Goal: Task Accomplishment & Management: Manage account settings

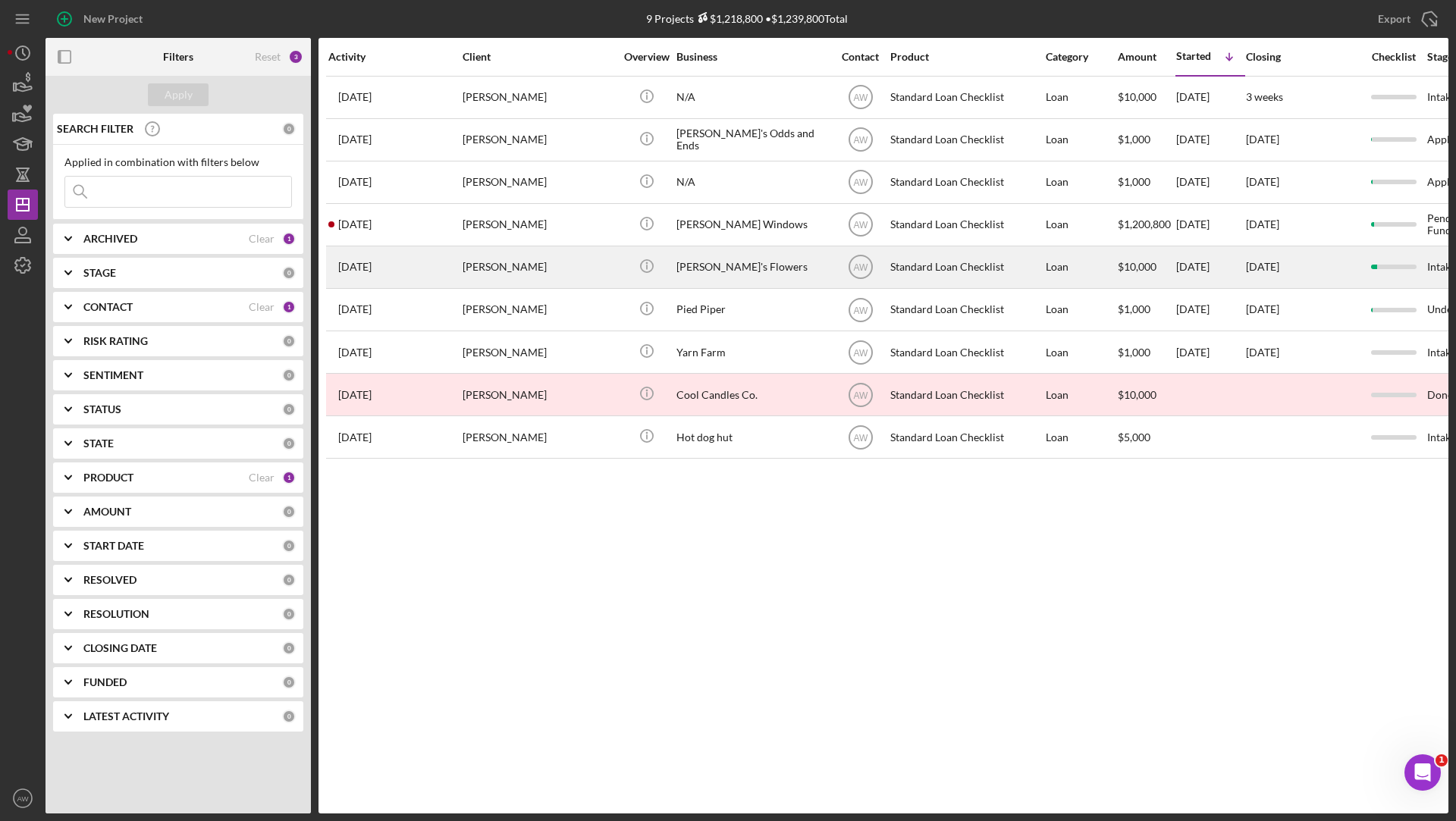
click at [541, 250] on div "[PERSON_NAME]" at bounding box center [539, 267] width 152 height 40
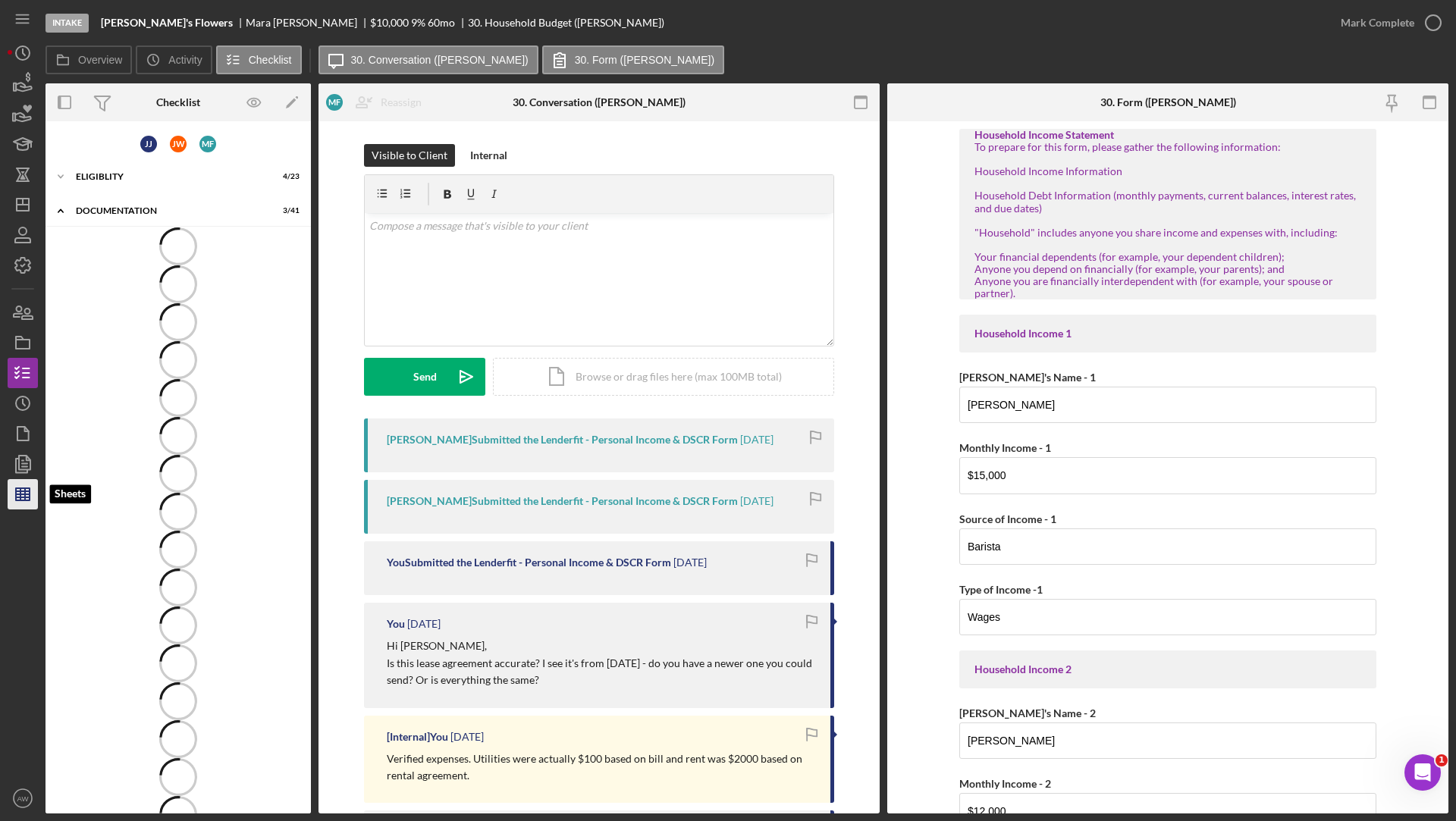
click at [26, 497] on line "button" at bounding box center [23, 497] width 13 height 0
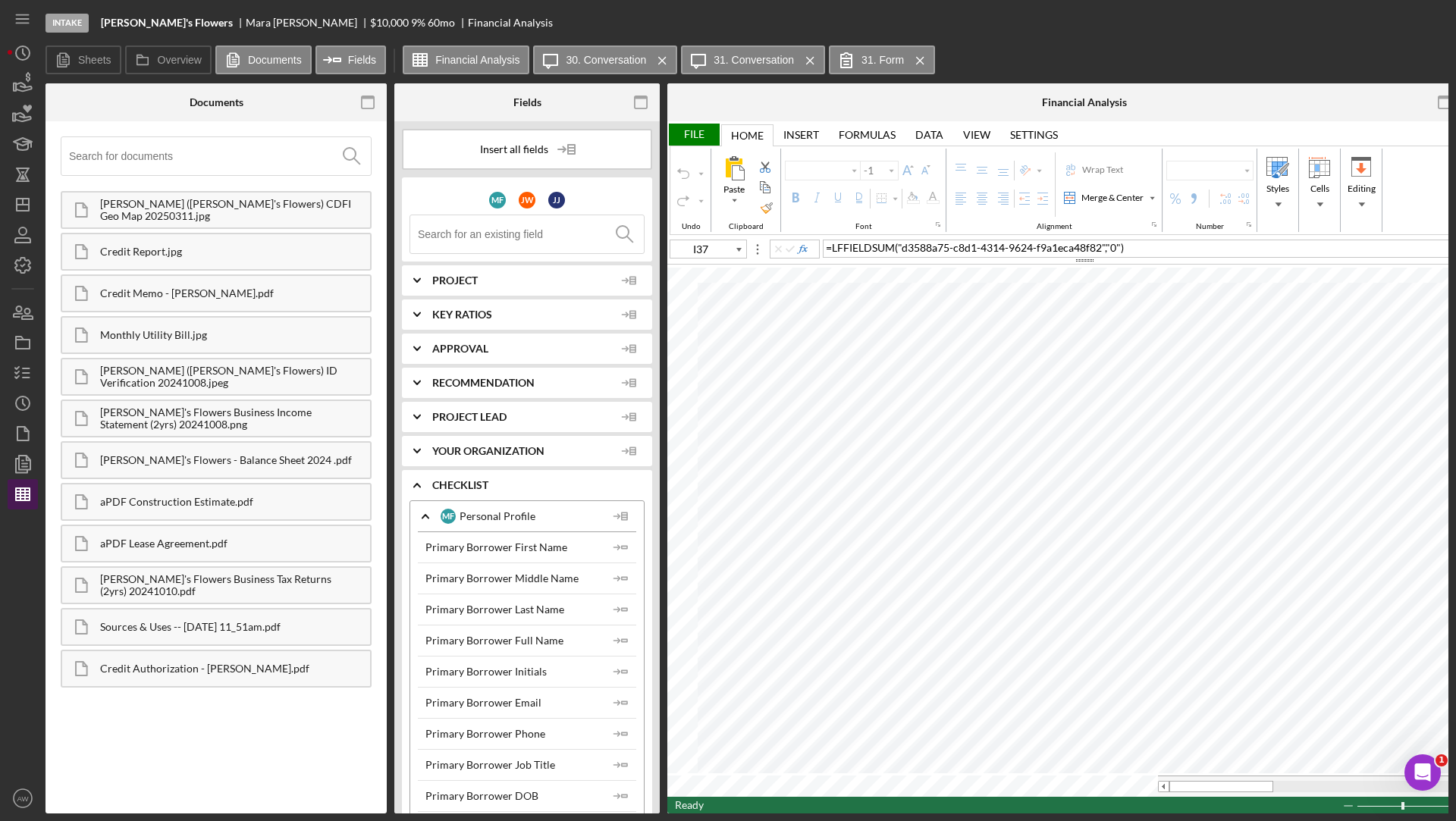
type input "Calibri"
type input "11"
click at [367, 107] on icon "button" at bounding box center [369, 103] width 35 height 35
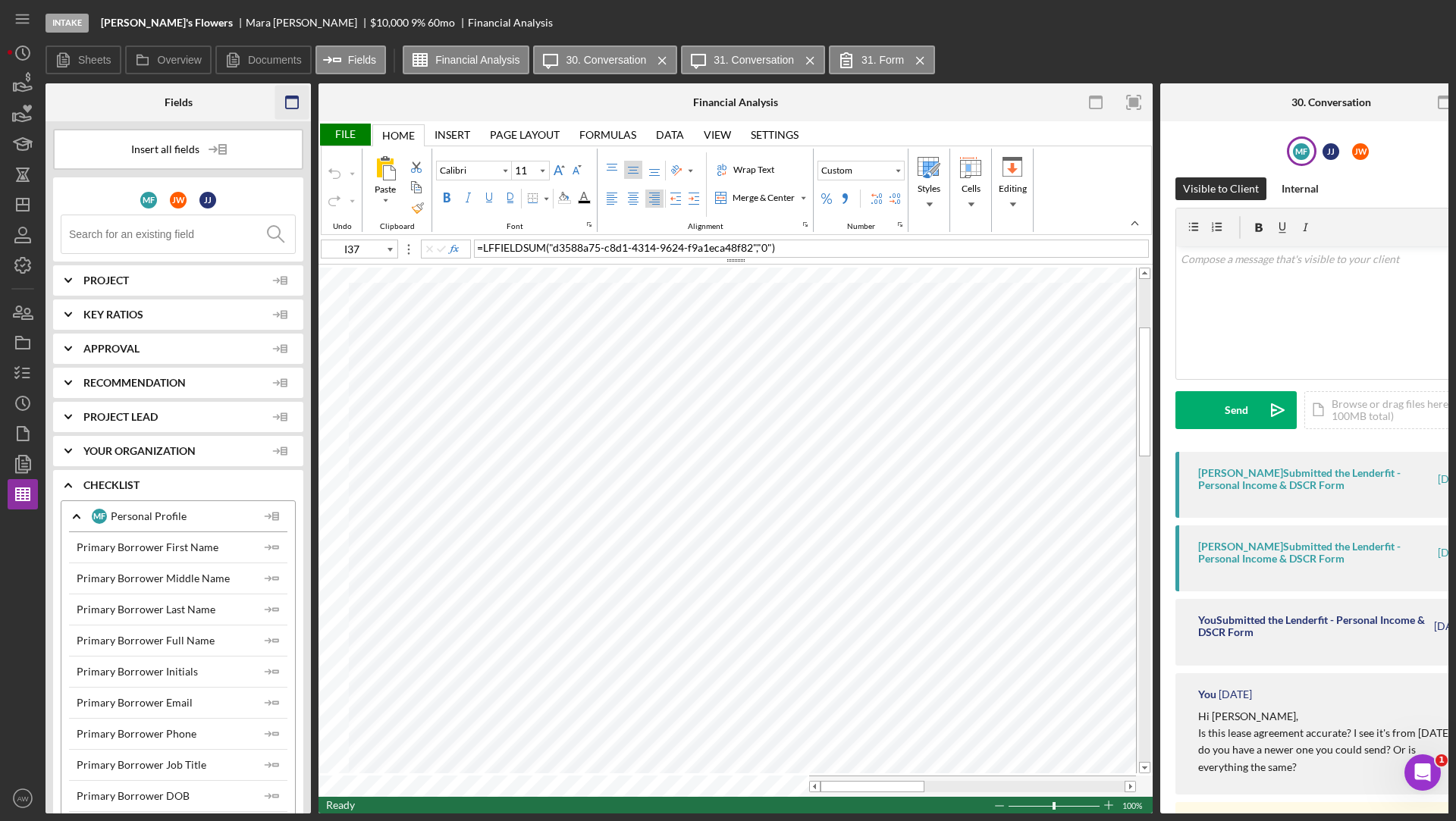
click at [291, 108] on rect "button" at bounding box center [292, 102] width 12 height 12
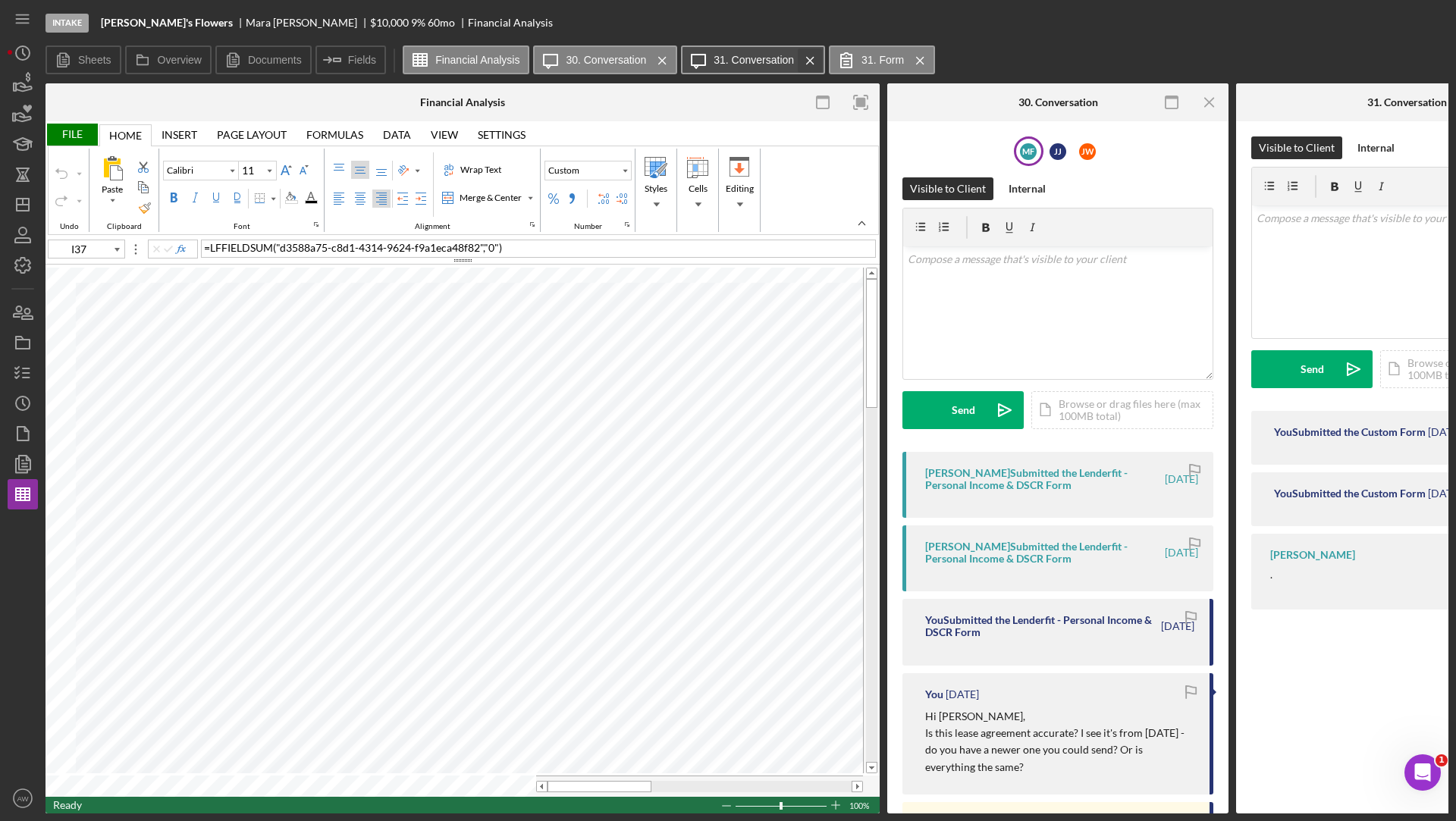
click at [803, 60] on icon "Icon/Menu Close" at bounding box center [811, 60] width 27 height 37
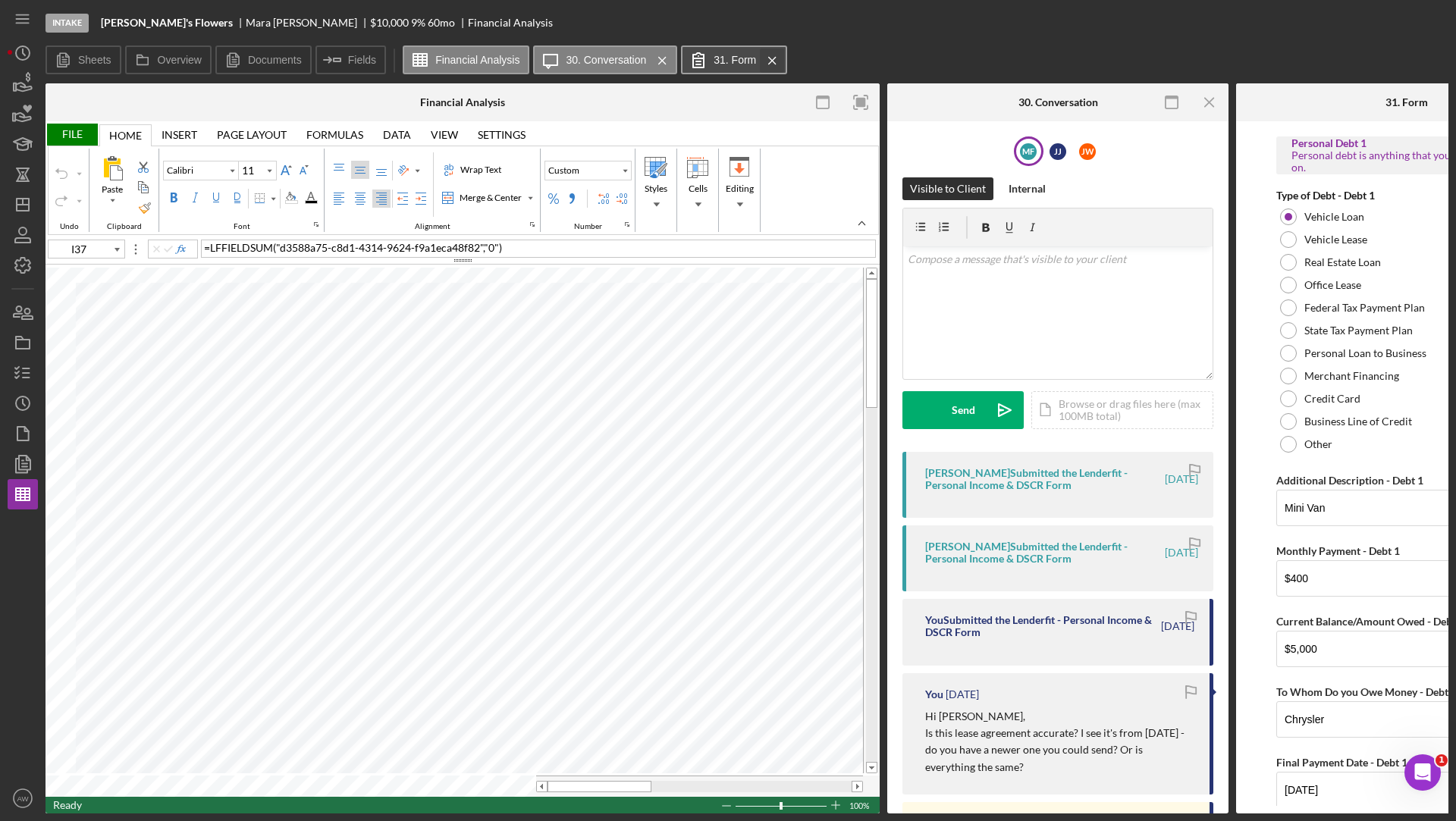
click at [778, 57] on icon "Icon/Menu Close" at bounding box center [772, 60] width 27 height 37
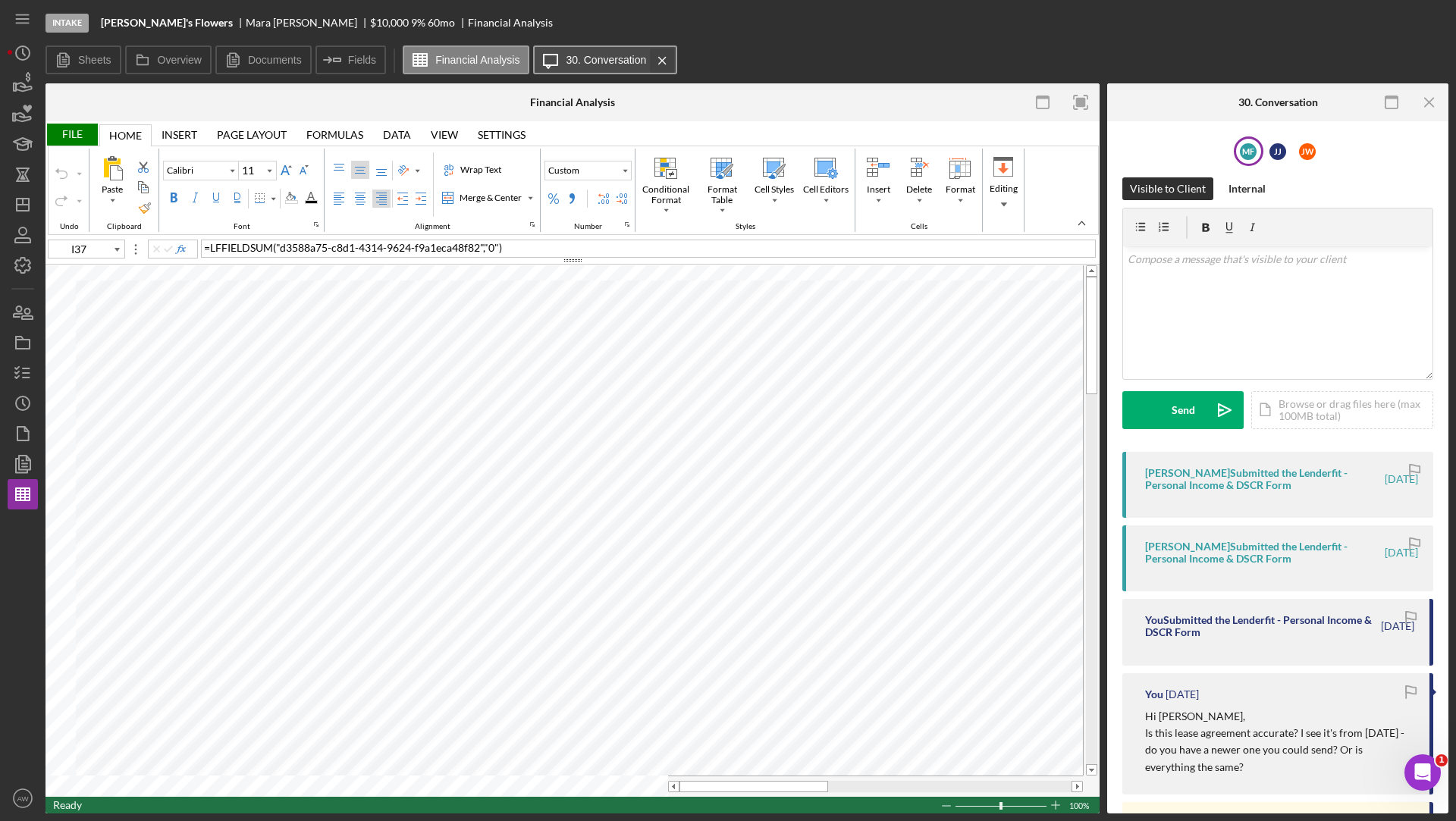
click at [666, 54] on icon "Icon/Menu Close" at bounding box center [663, 60] width 27 height 37
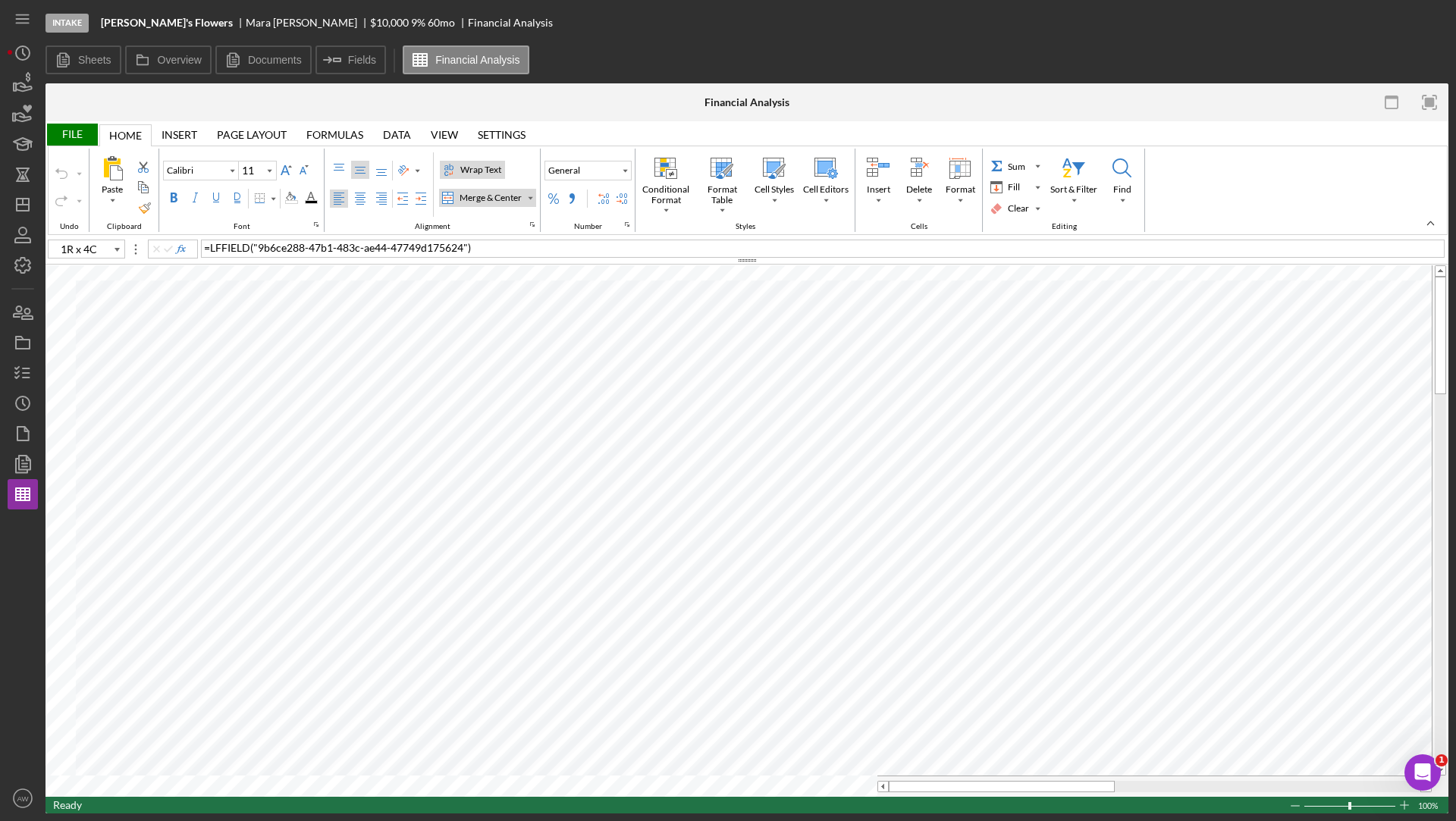
type input "B10"
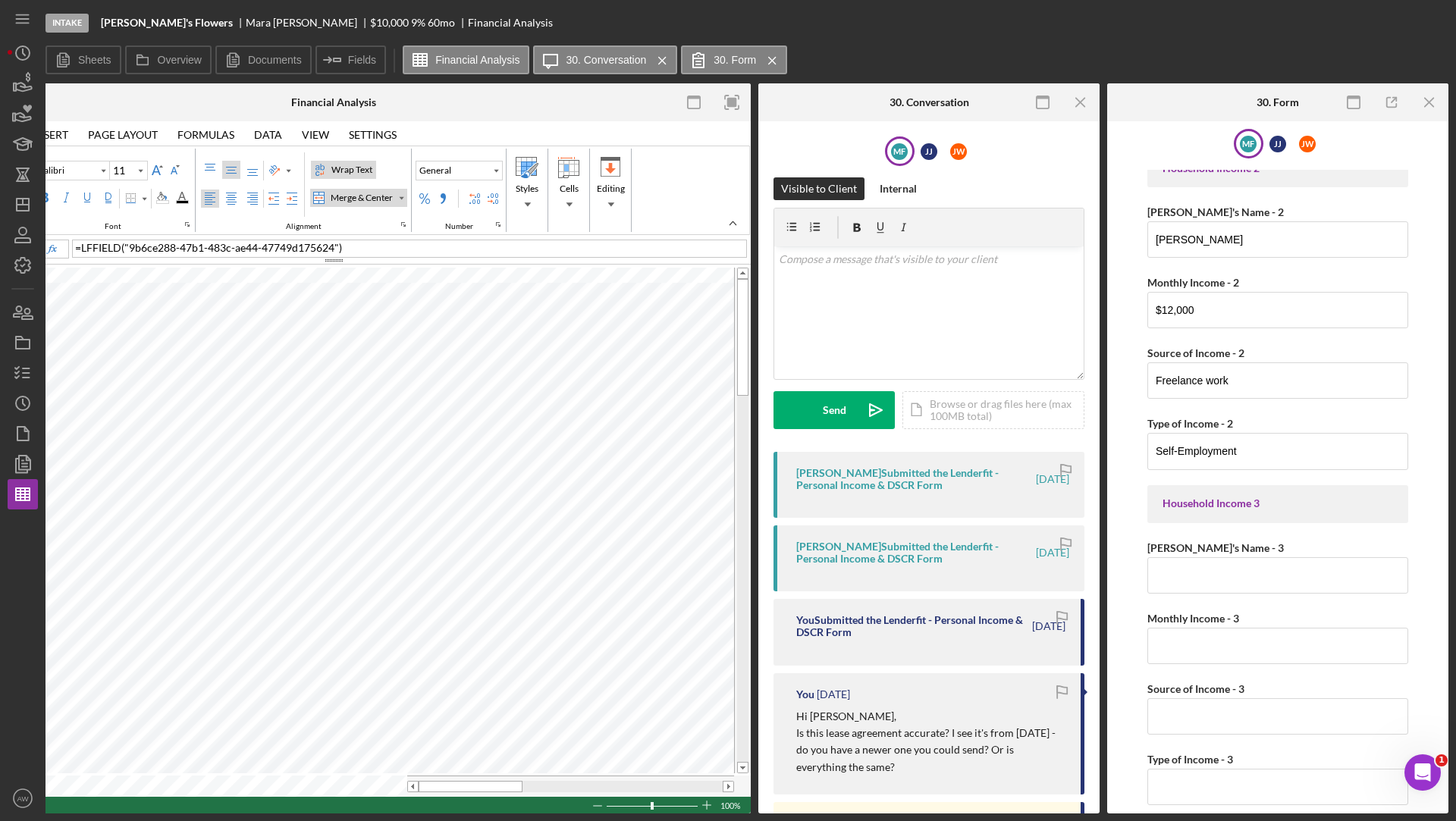
scroll to position [618, 0]
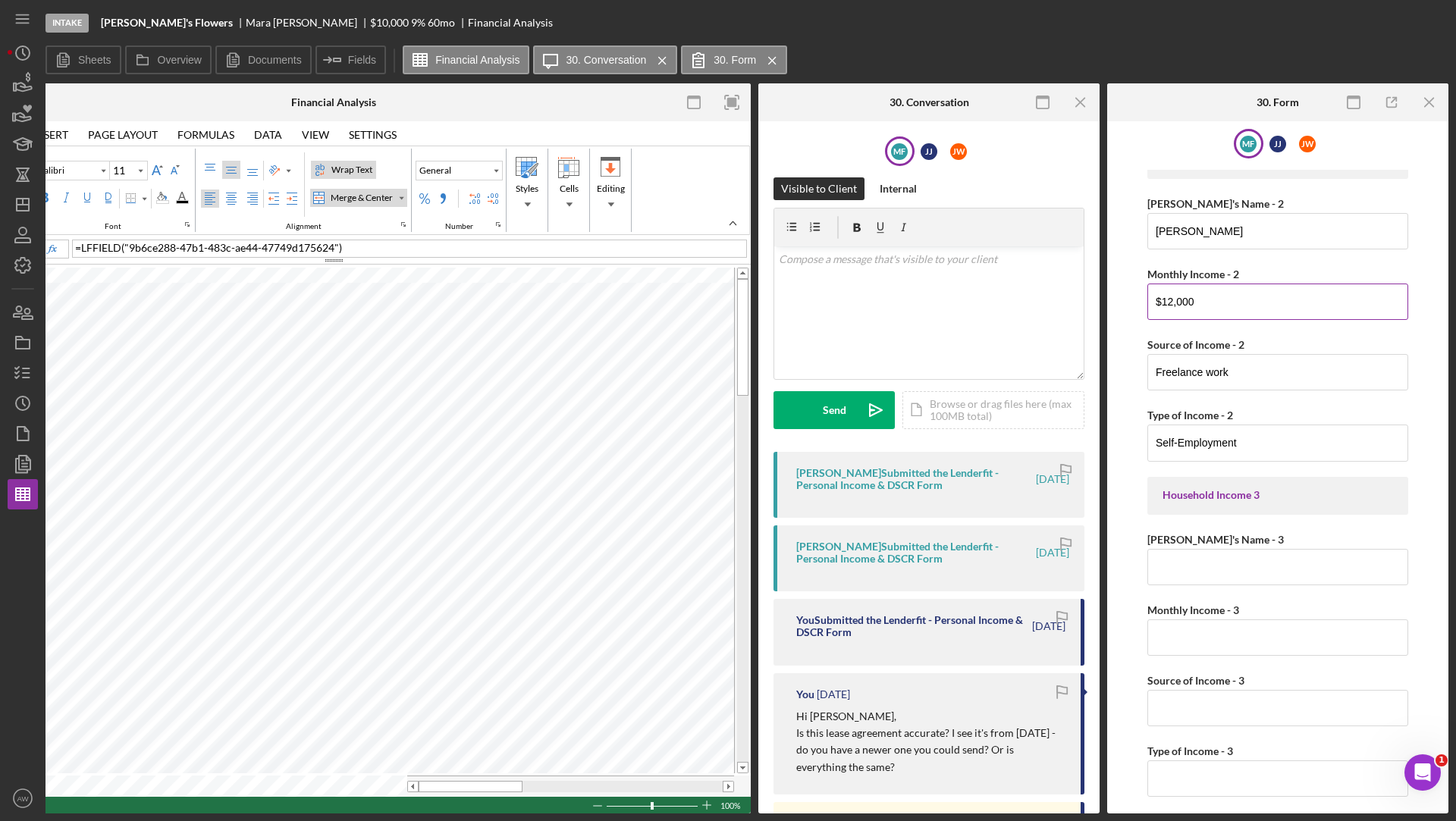
click at [1201, 283] on input "$12,000" at bounding box center [1277, 302] width 261 height 36
click at [1183, 283] on input "$12,000" at bounding box center [1277, 302] width 261 height 36
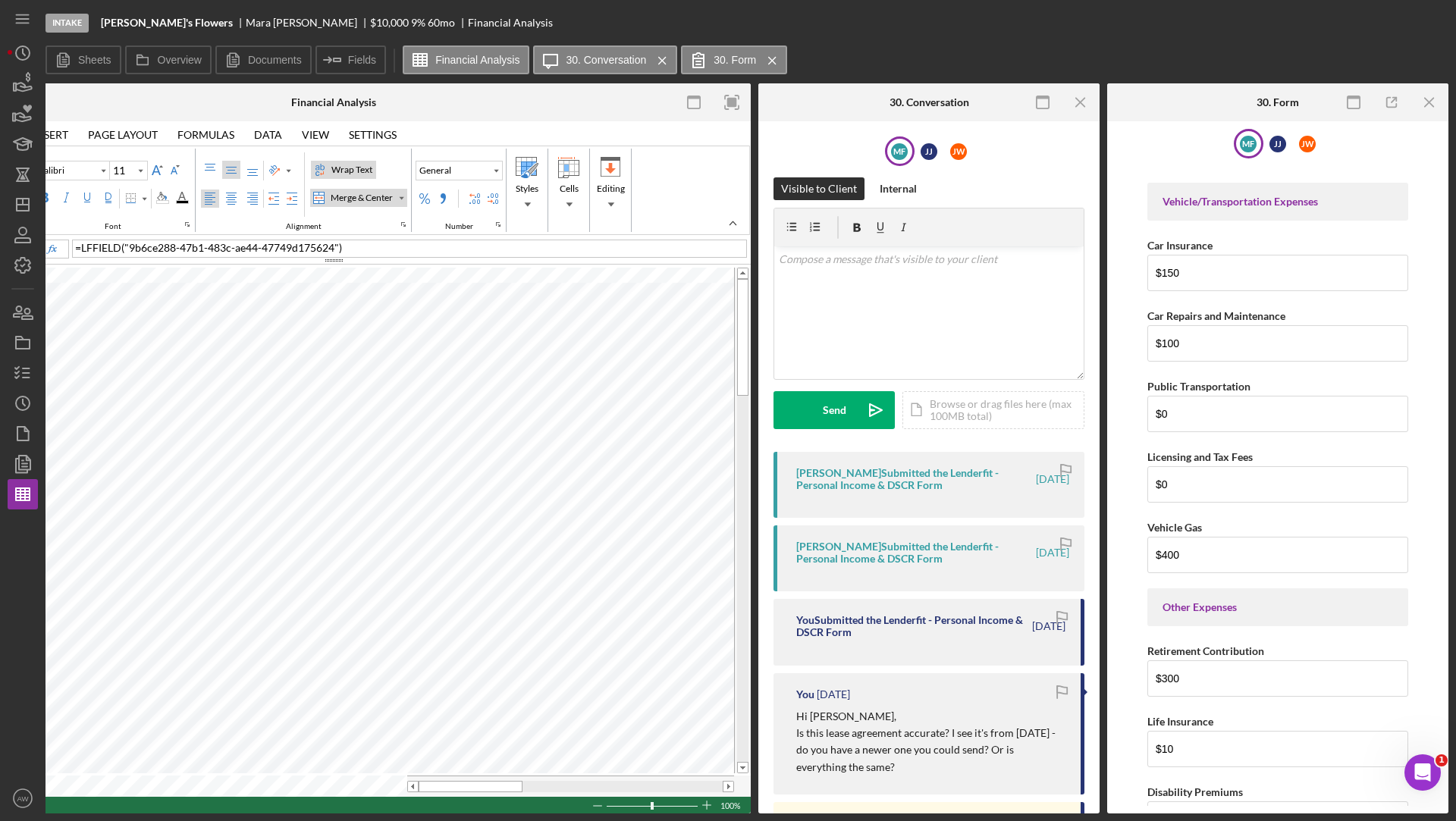
scroll to position [3452, 0]
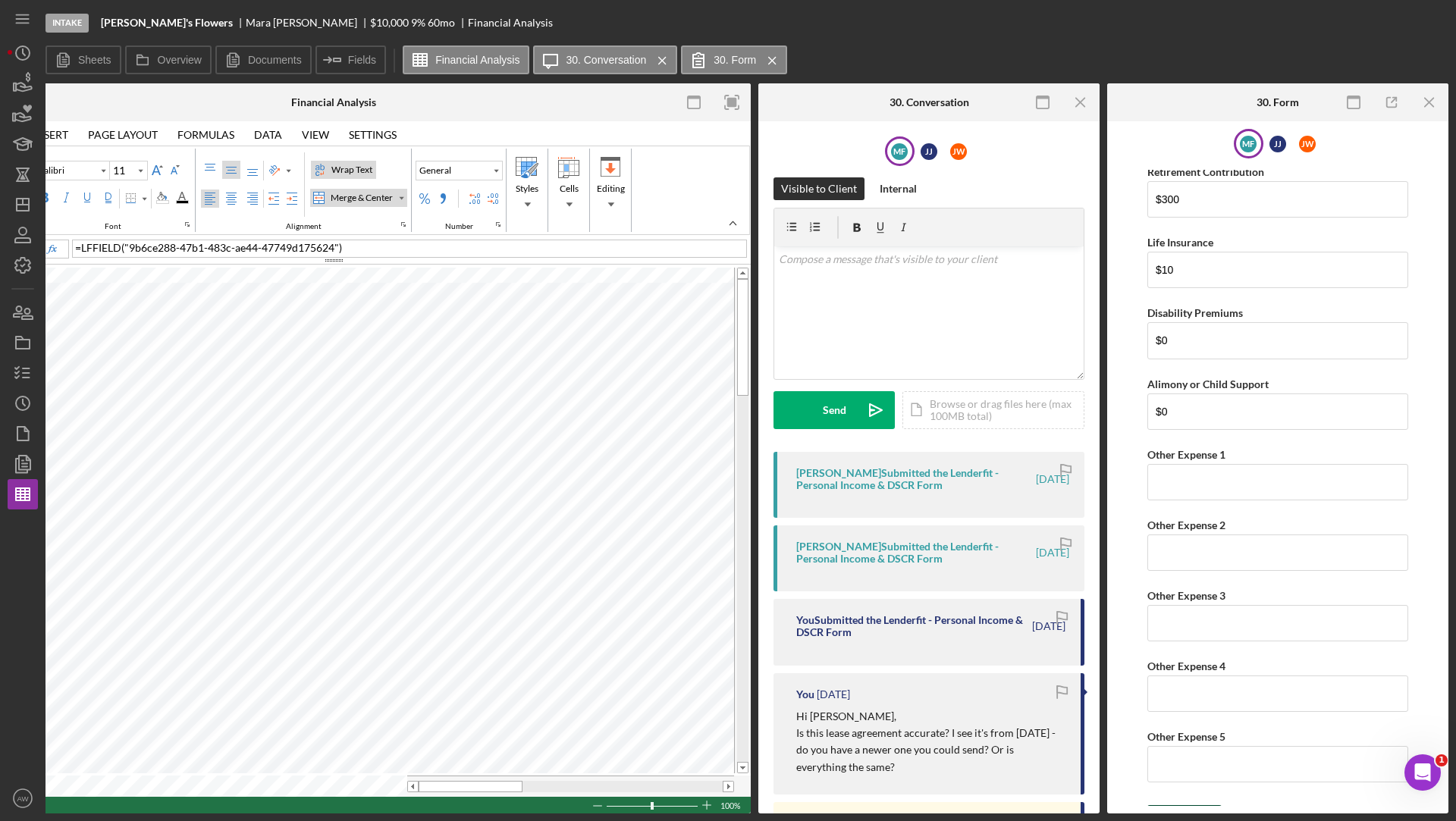
type input "$5,000"
click at [1170, 805] on div "Save Save" at bounding box center [1277, 821] width 261 height 33
drag, startPoint x: 227, startPoint y: 809, endPoint x: 157, endPoint y: 808, distance: 70.0
click at [157, 808] on div "Ready 100%" at bounding box center [333, 805] width 834 height 16
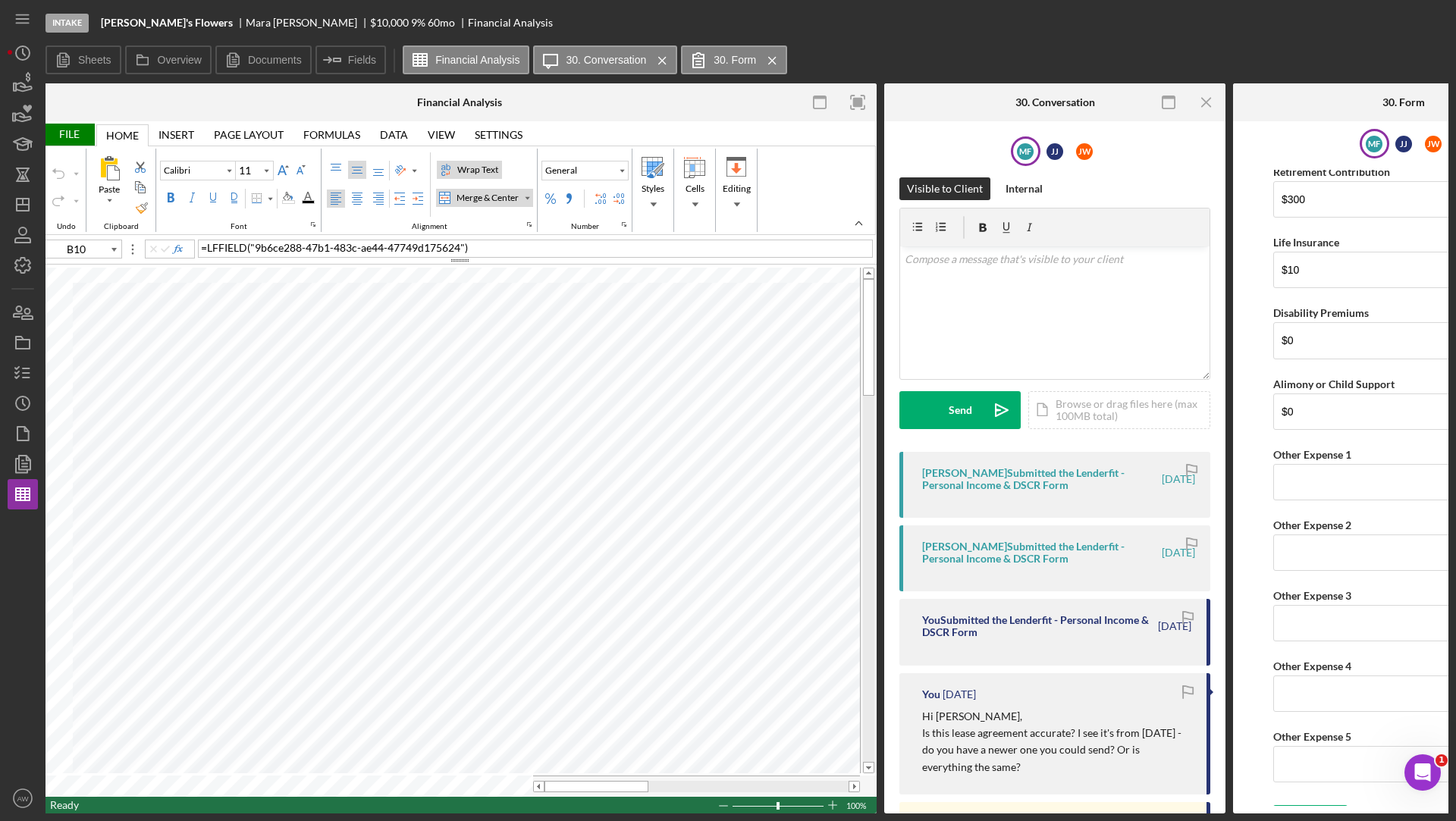
scroll to position [0, 0]
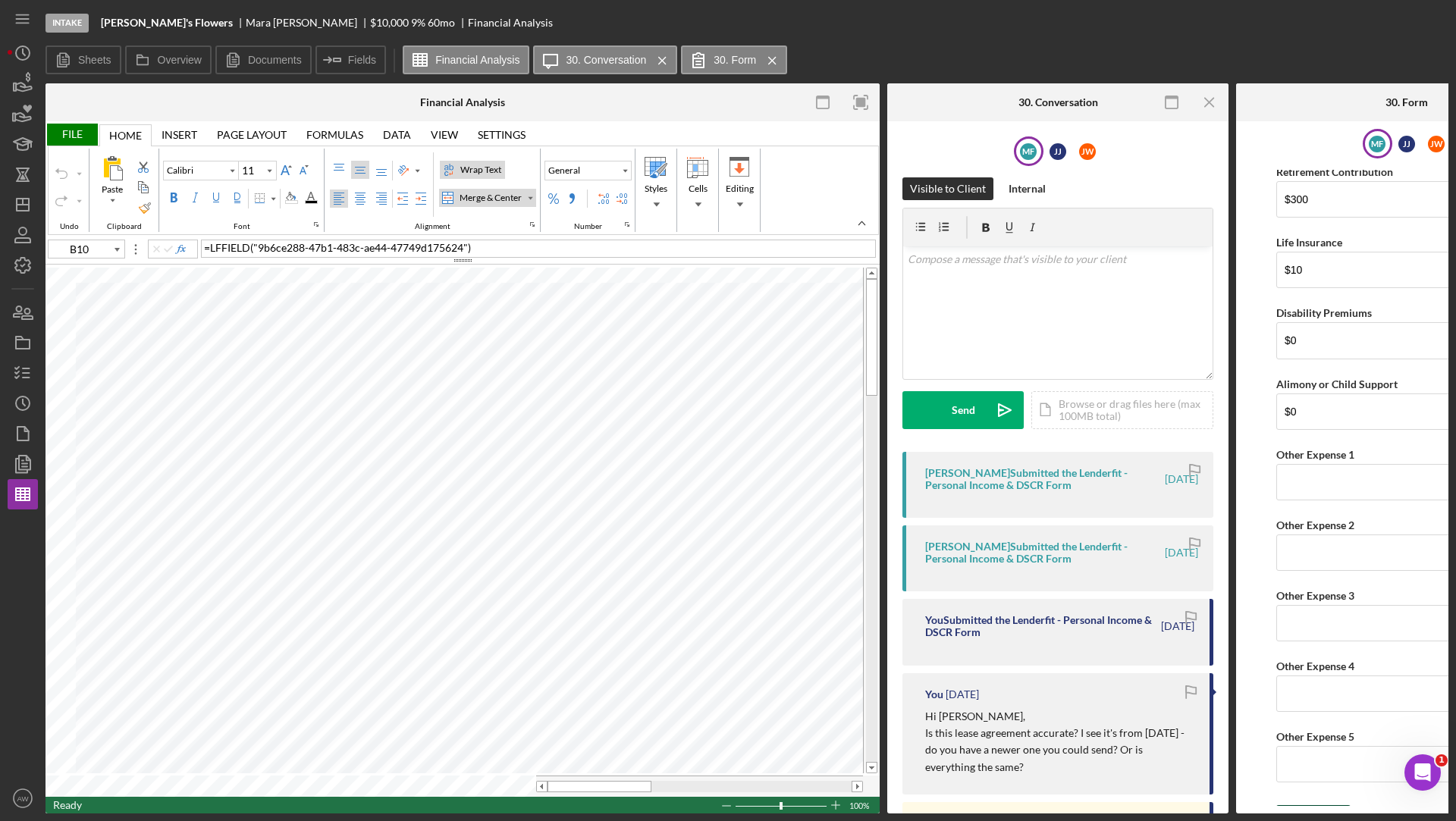
click at [1309, 801] on icon "submit" at bounding box center [1295, 819] width 37 height 37
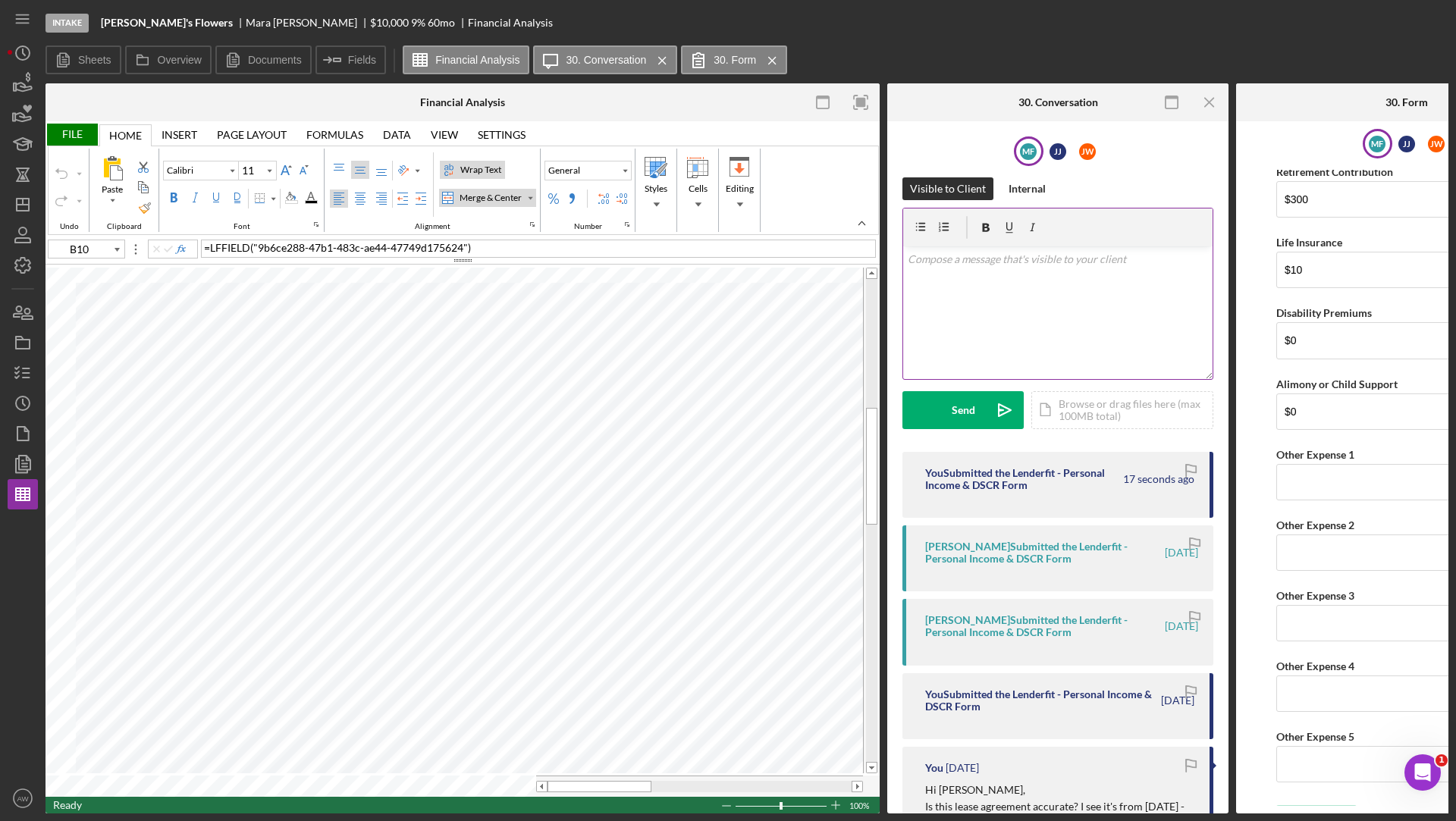
type input "D48"
click at [343, 66] on icon "Icon/Insert Field" at bounding box center [332, 60] width 37 height 37
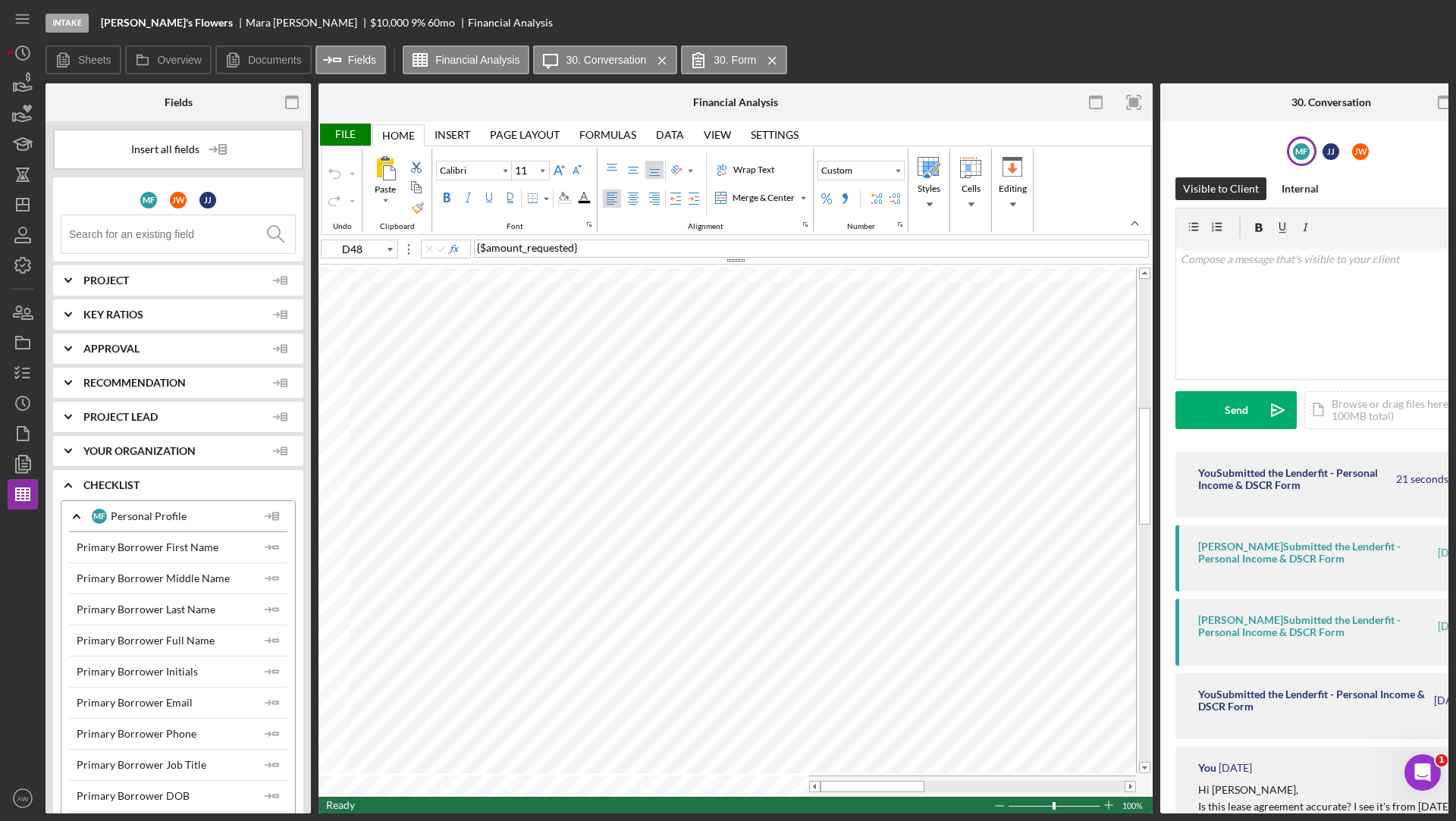
click at [129, 225] on input at bounding box center [182, 233] width 226 height 37
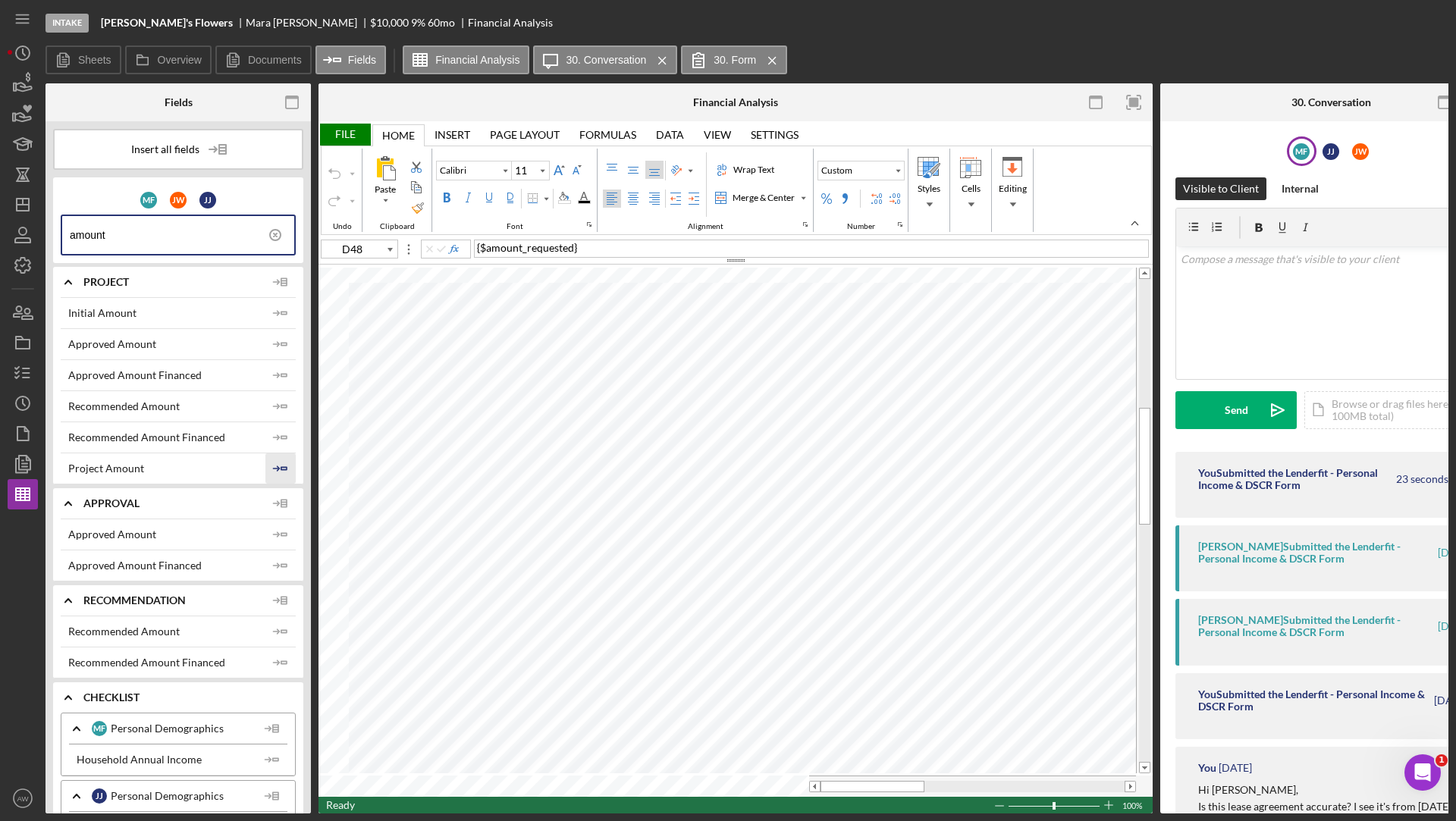
type input "amount"
click at [274, 459] on icon "Icon/Insert Field" at bounding box center [280, 469] width 31 height 31
type input "F22"
click at [25, 75] on icon "button" at bounding box center [22, 83] width 37 height 37
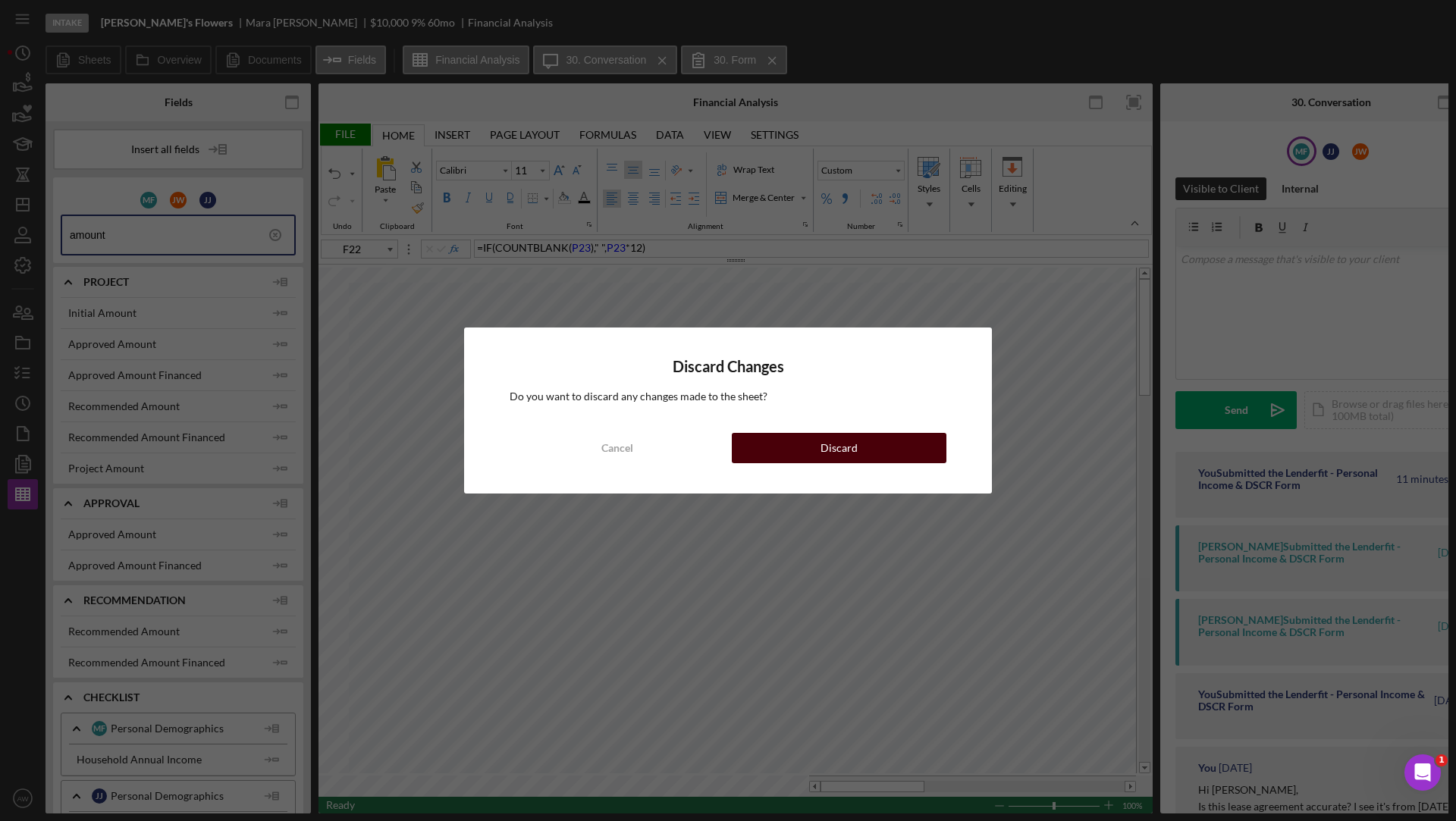
click at [813, 450] on button "Discard" at bounding box center [838, 448] width 214 height 31
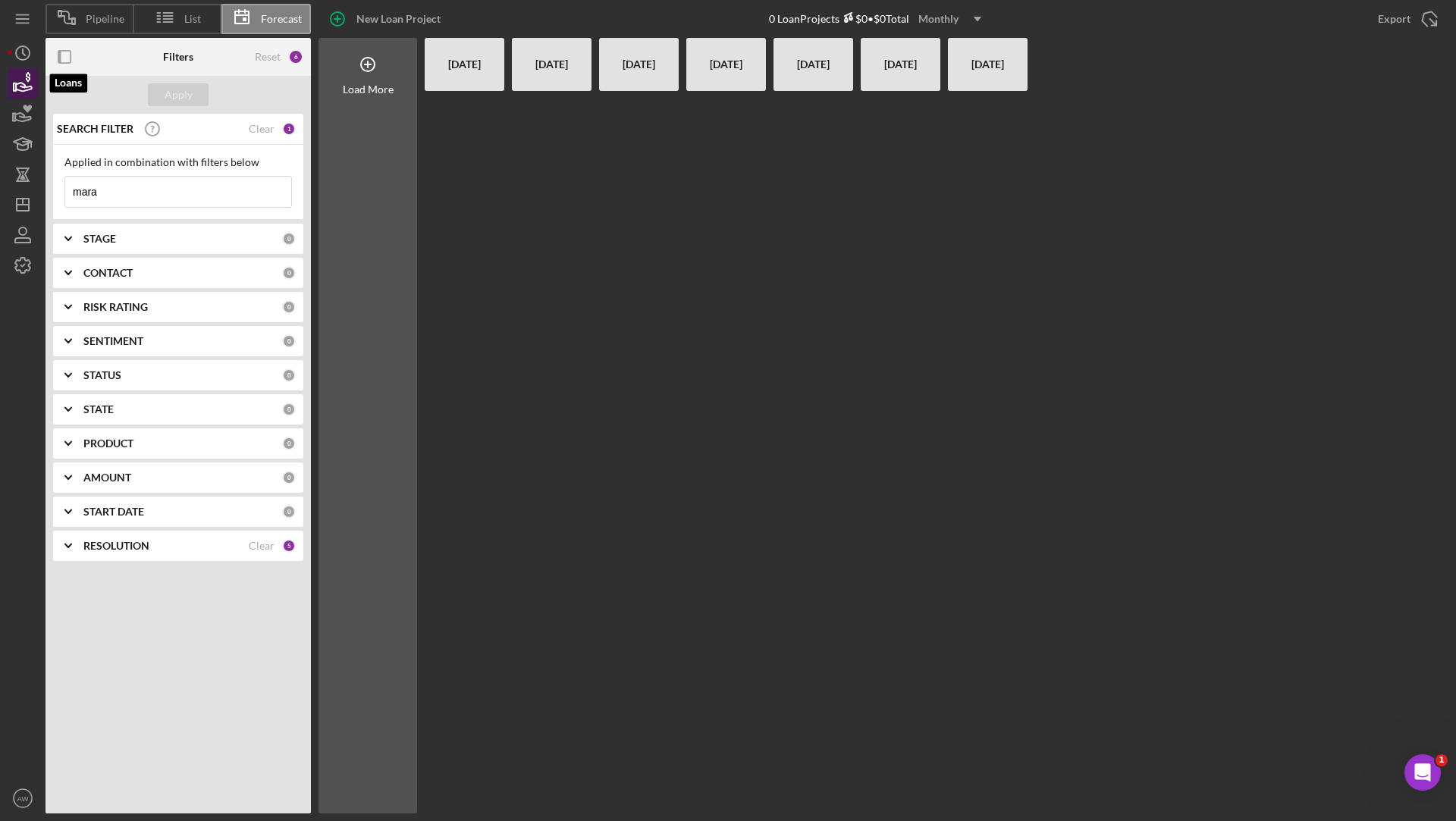
click at [24, 92] on icon "button" at bounding box center [22, 83] width 37 height 37
click at [60, 24] on icon at bounding box center [66, 16] width 37 height 37
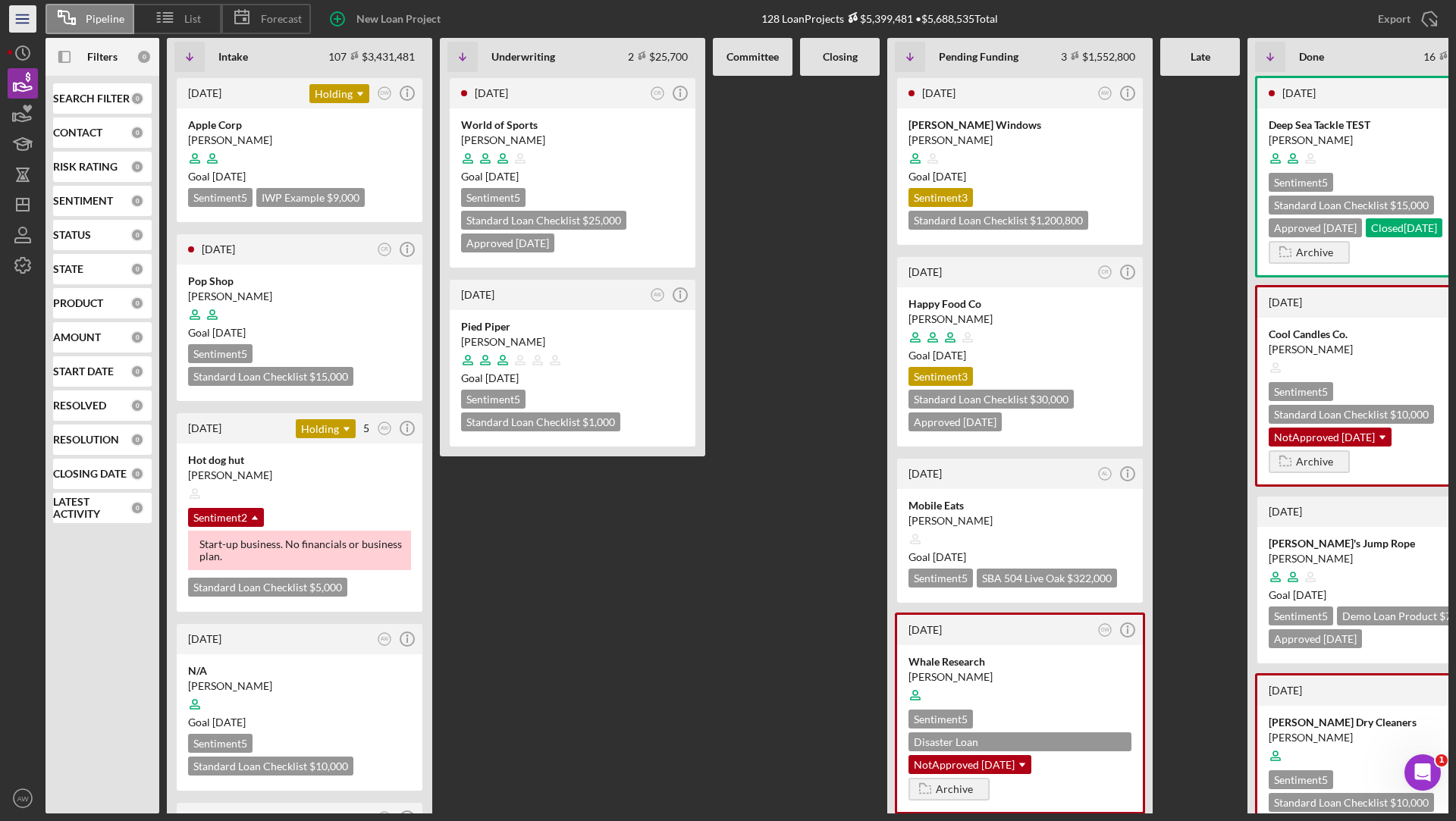
click at [20, 17] on icon "Icon/Menu" at bounding box center [23, 19] width 35 height 35
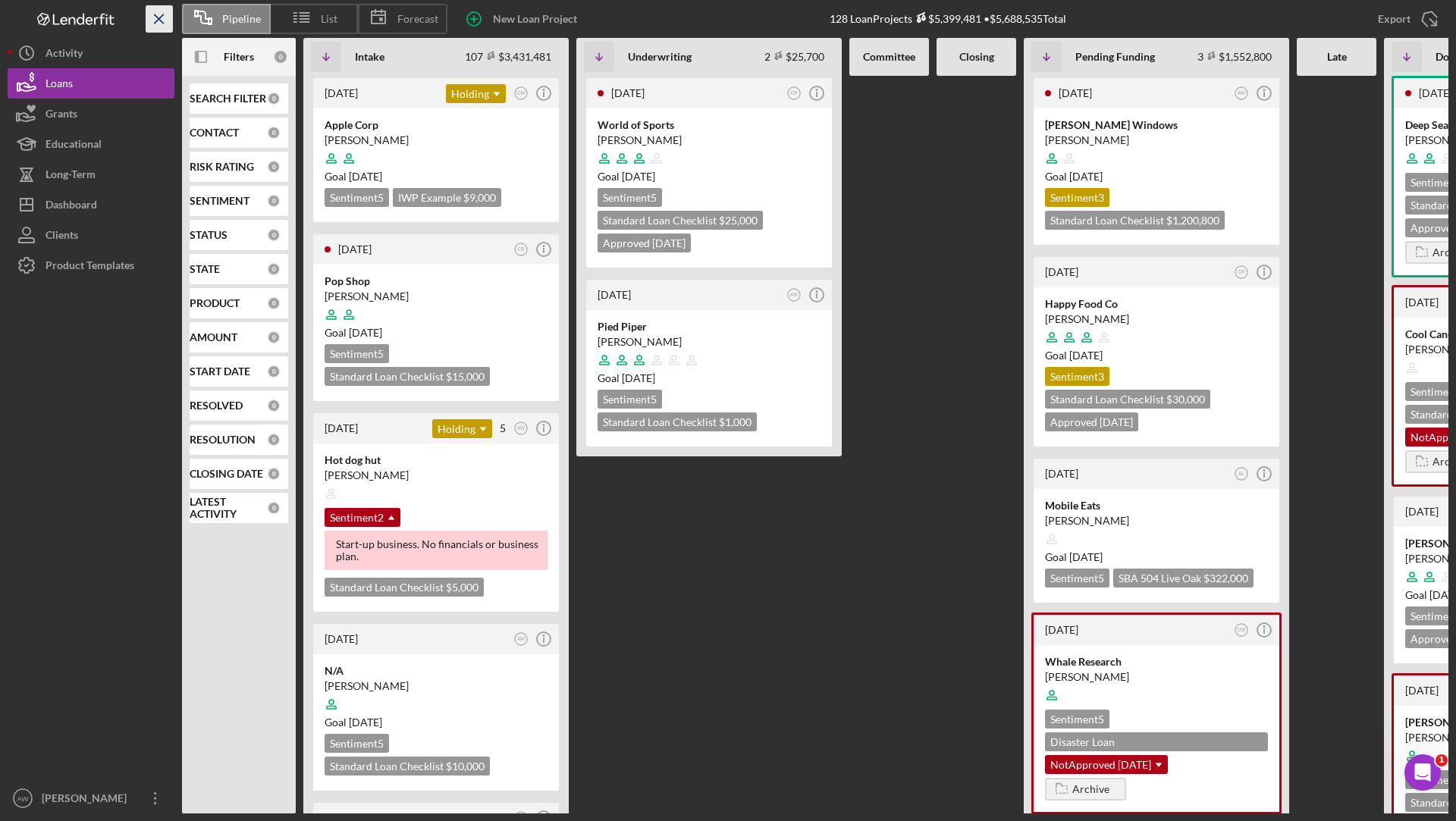
click at [160, 17] on line "button" at bounding box center [158, 18] width 9 height 9
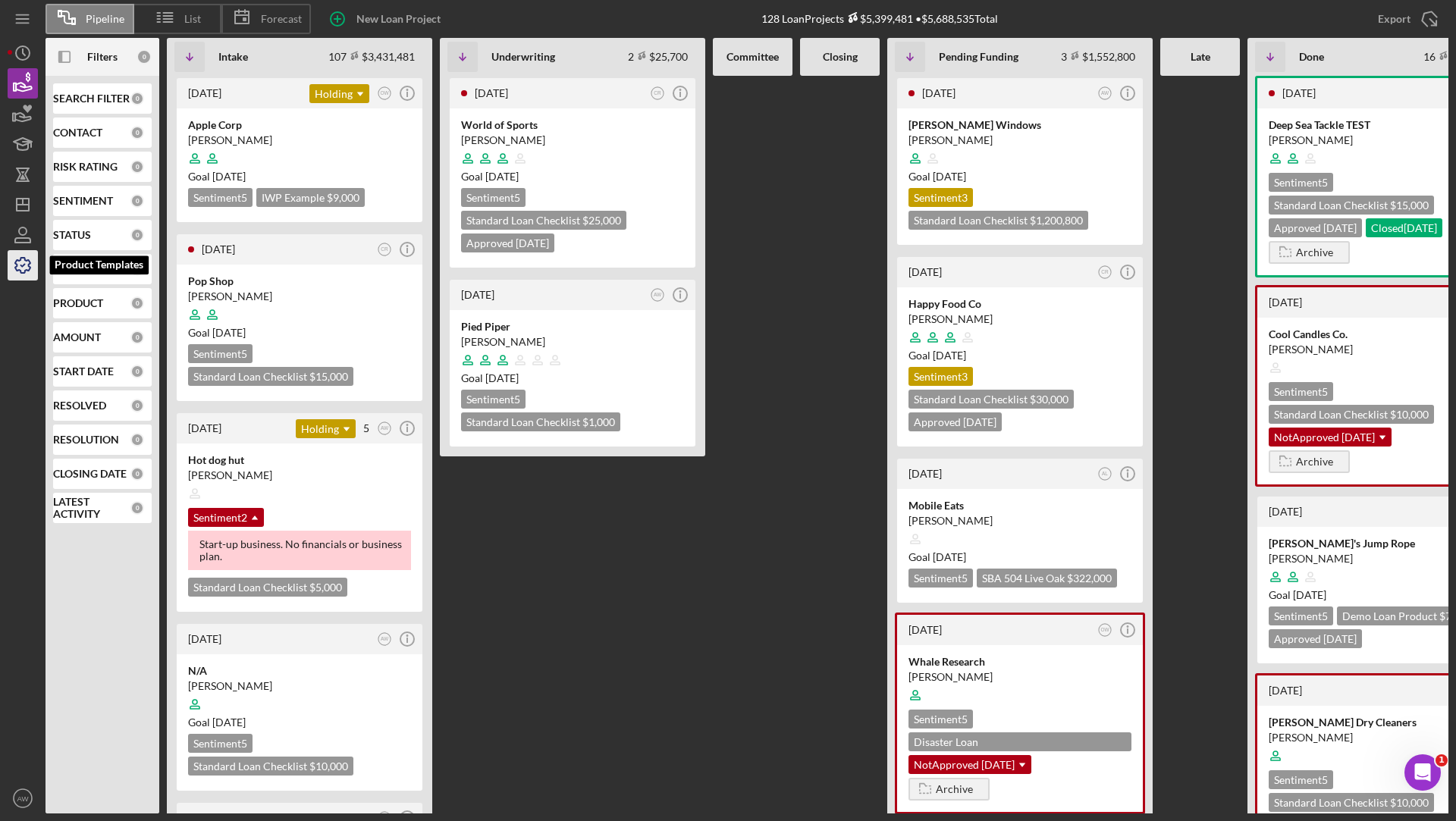
click at [23, 265] on polyline "button" at bounding box center [23, 266] width 4 height 2
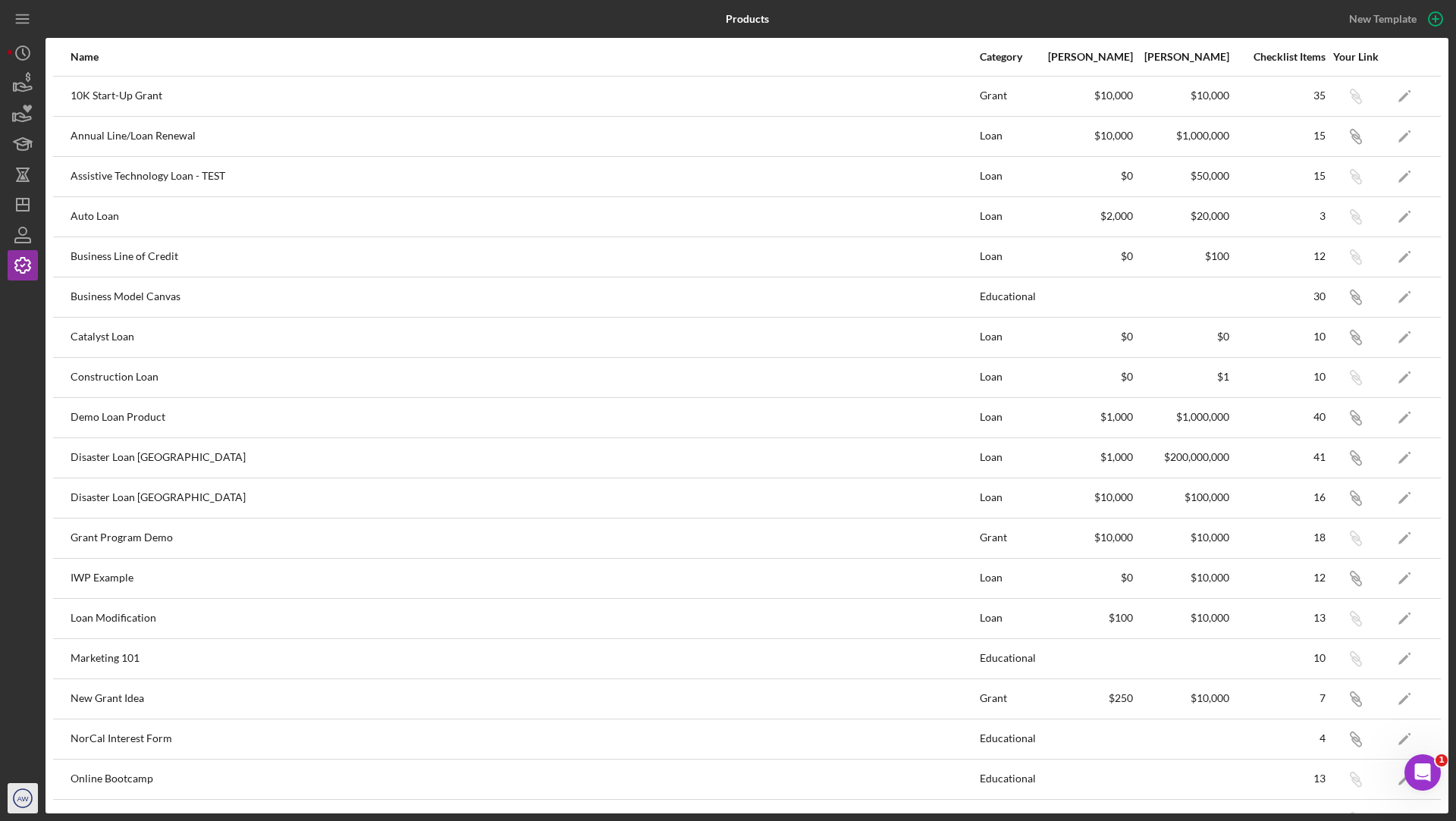
click at [17, 802] on icon "AW" at bounding box center [23, 798] width 31 height 37
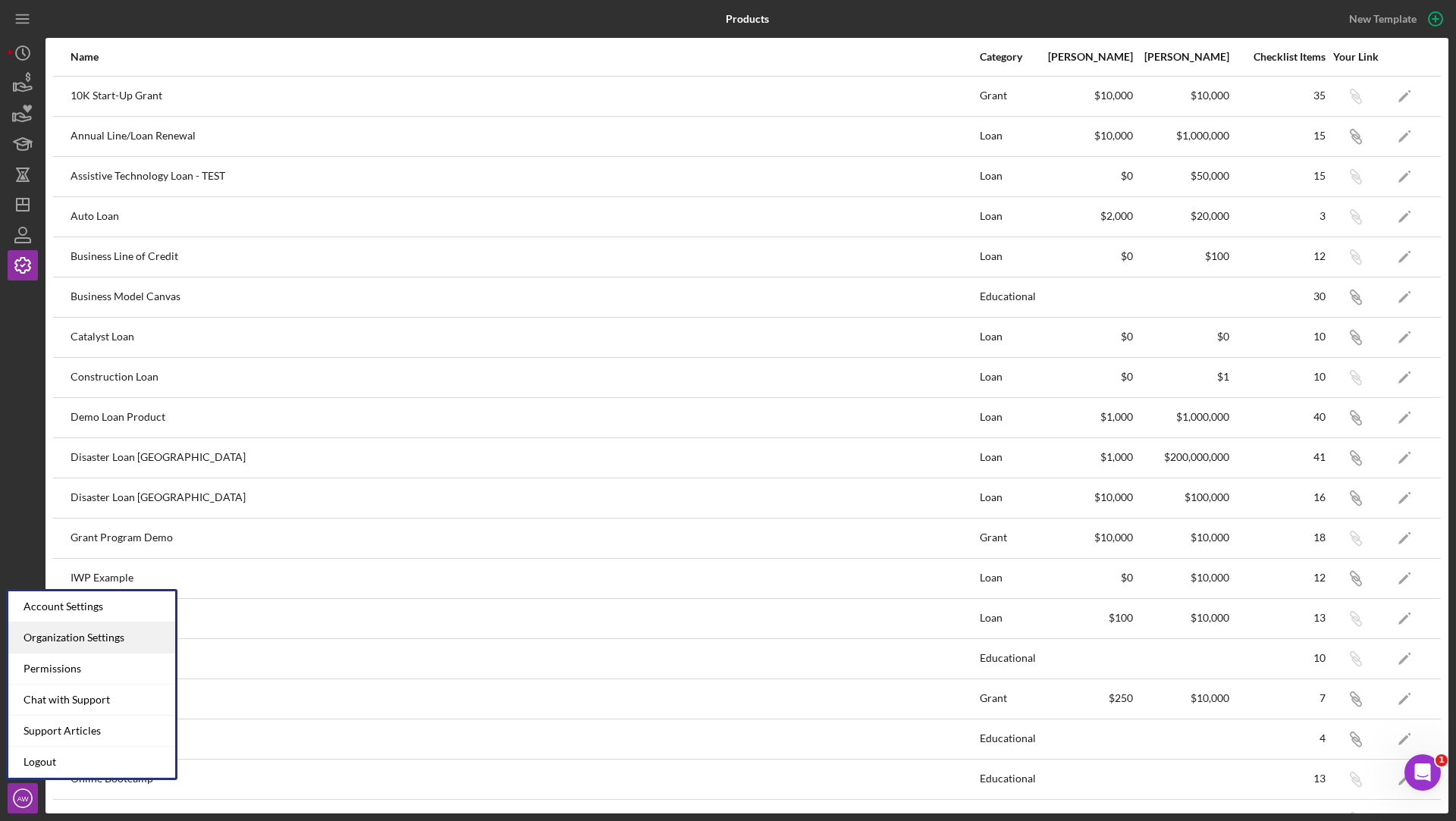
click at [41, 646] on div "Organization Settings" at bounding box center [92, 638] width 167 height 31
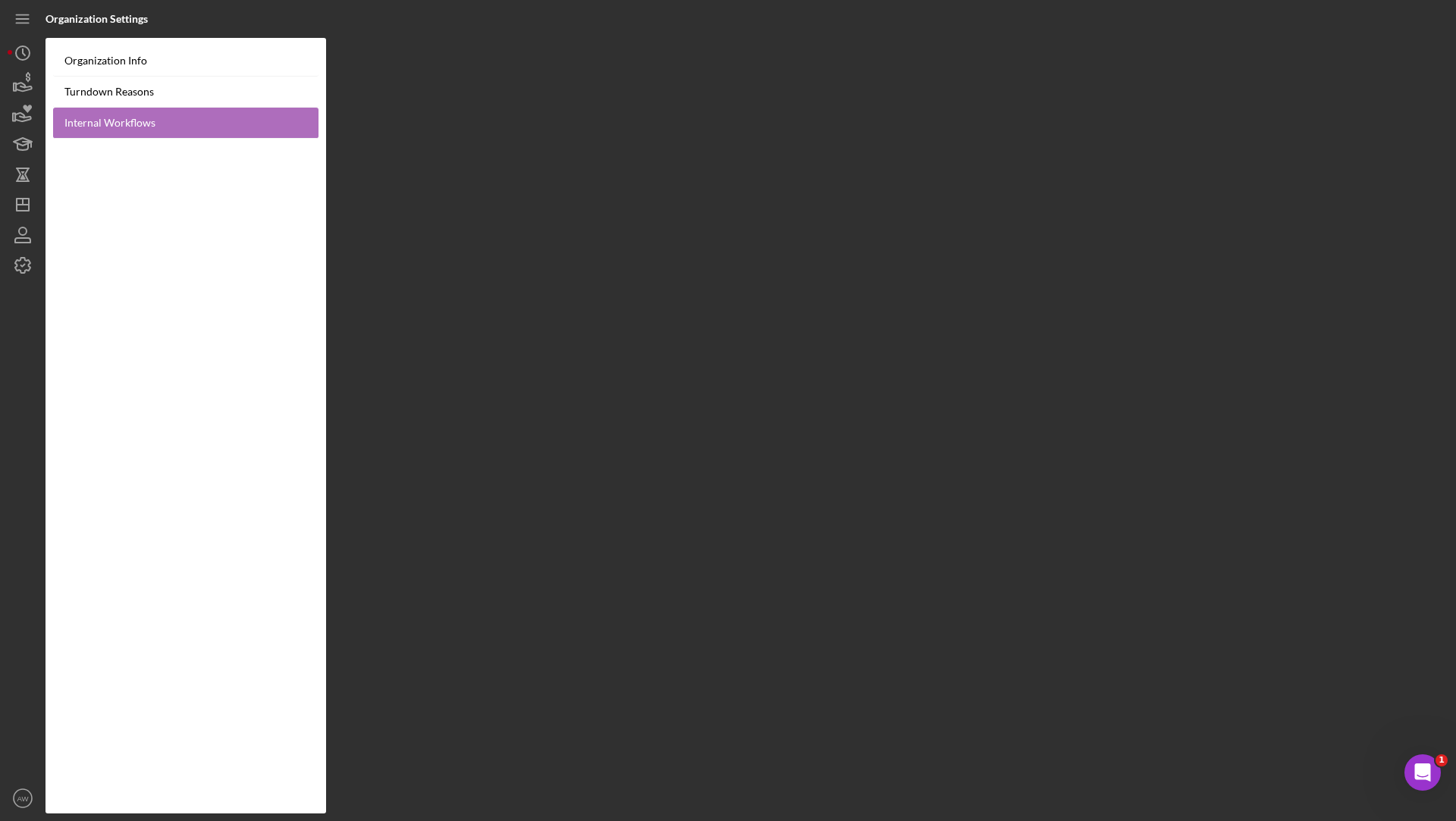
click at [158, 122] on link "Internal Workflows" at bounding box center [185, 123] width 265 height 31
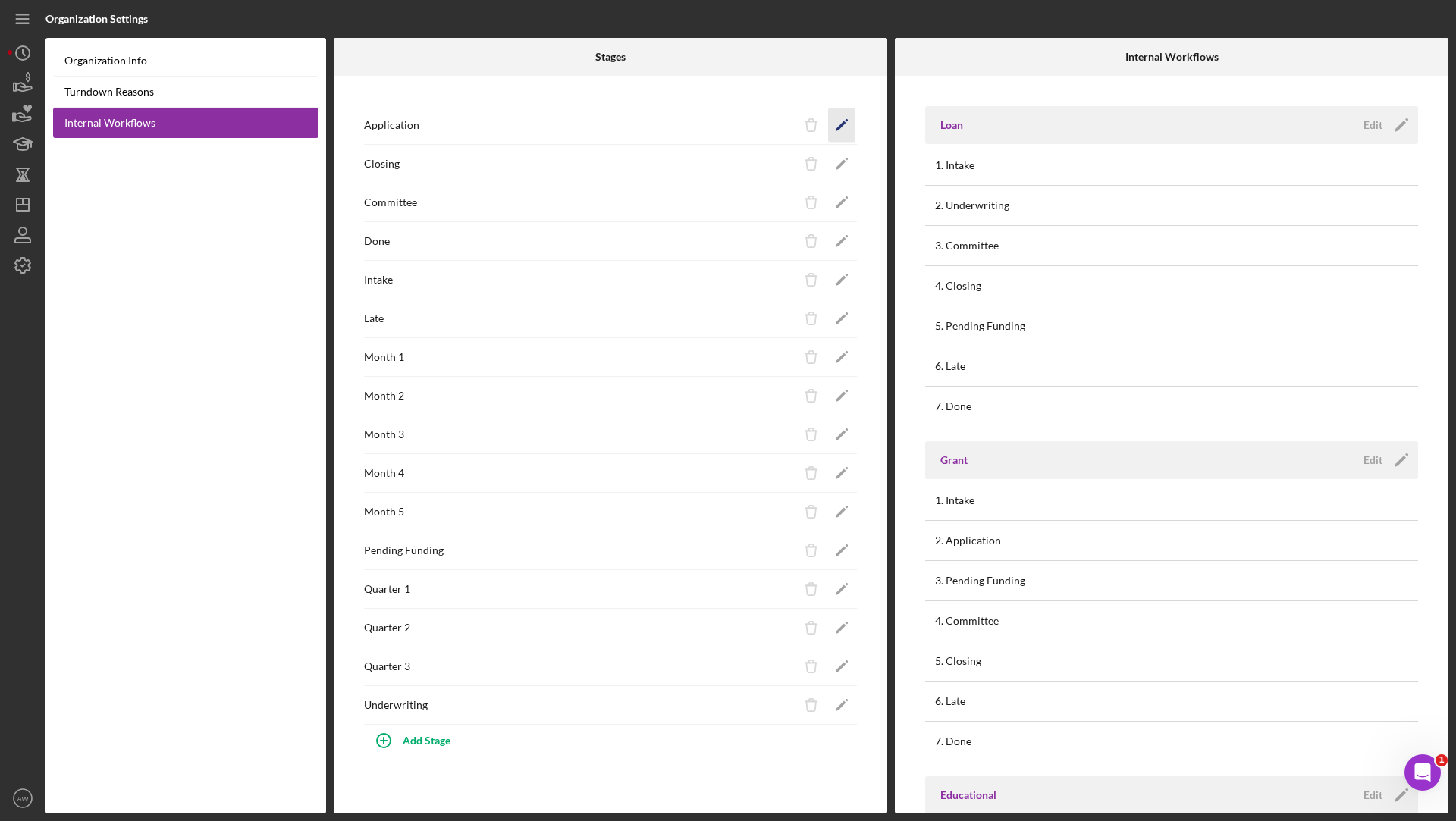
click at [838, 125] on icon "Icon/Edit" at bounding box center [842, 126] width 35 height 35
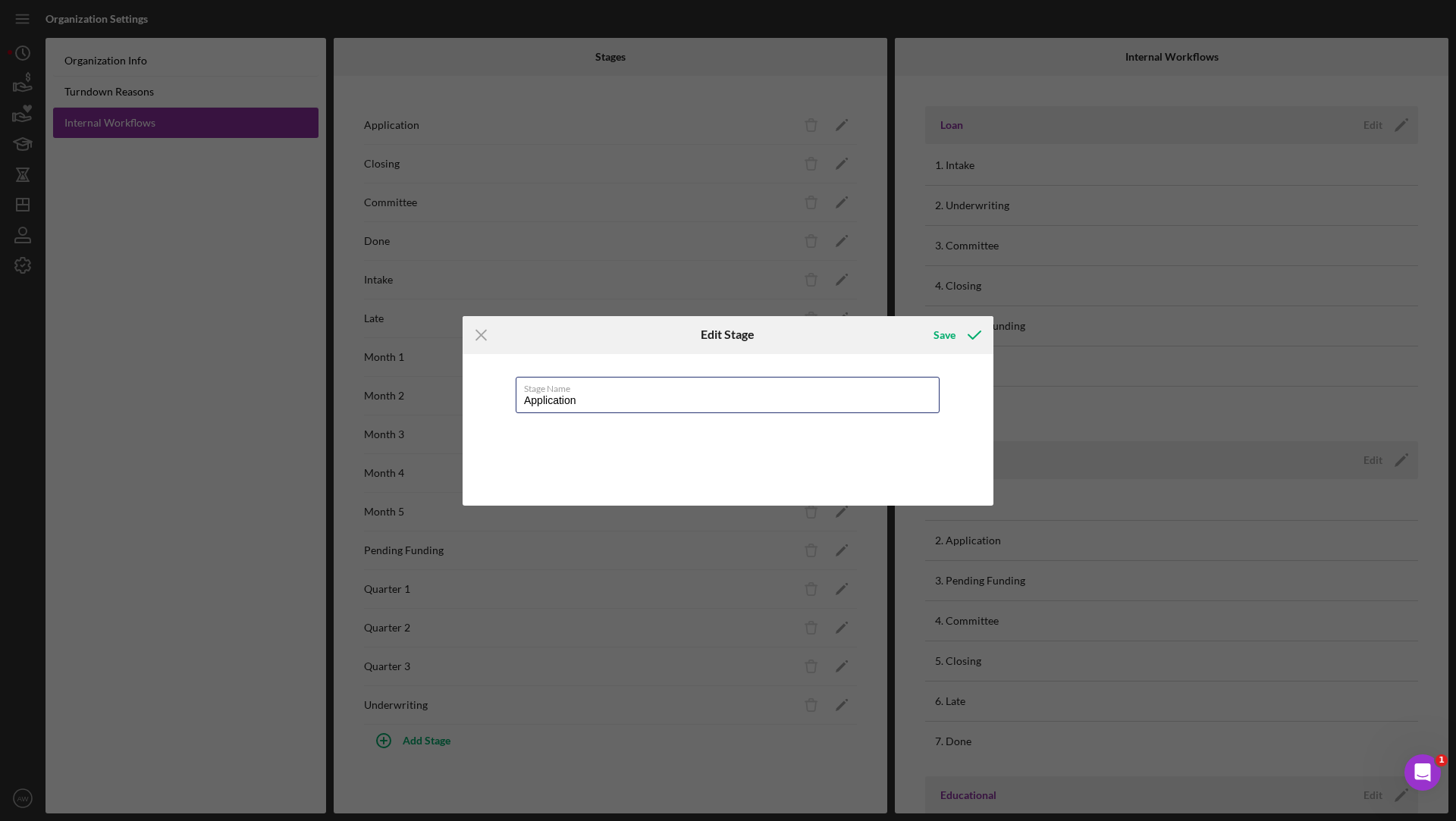
drag, startPoint x: 617, startPoint y: 401, endPoint x: 511, endPoint y: 398, distance: 106.0
click at [511, 398] on div "Stage Name Application" at bounding box center [728, 430] width 531 height 152
click at [482, 331] on line at bounding box center [481, 334] width 10 height 10
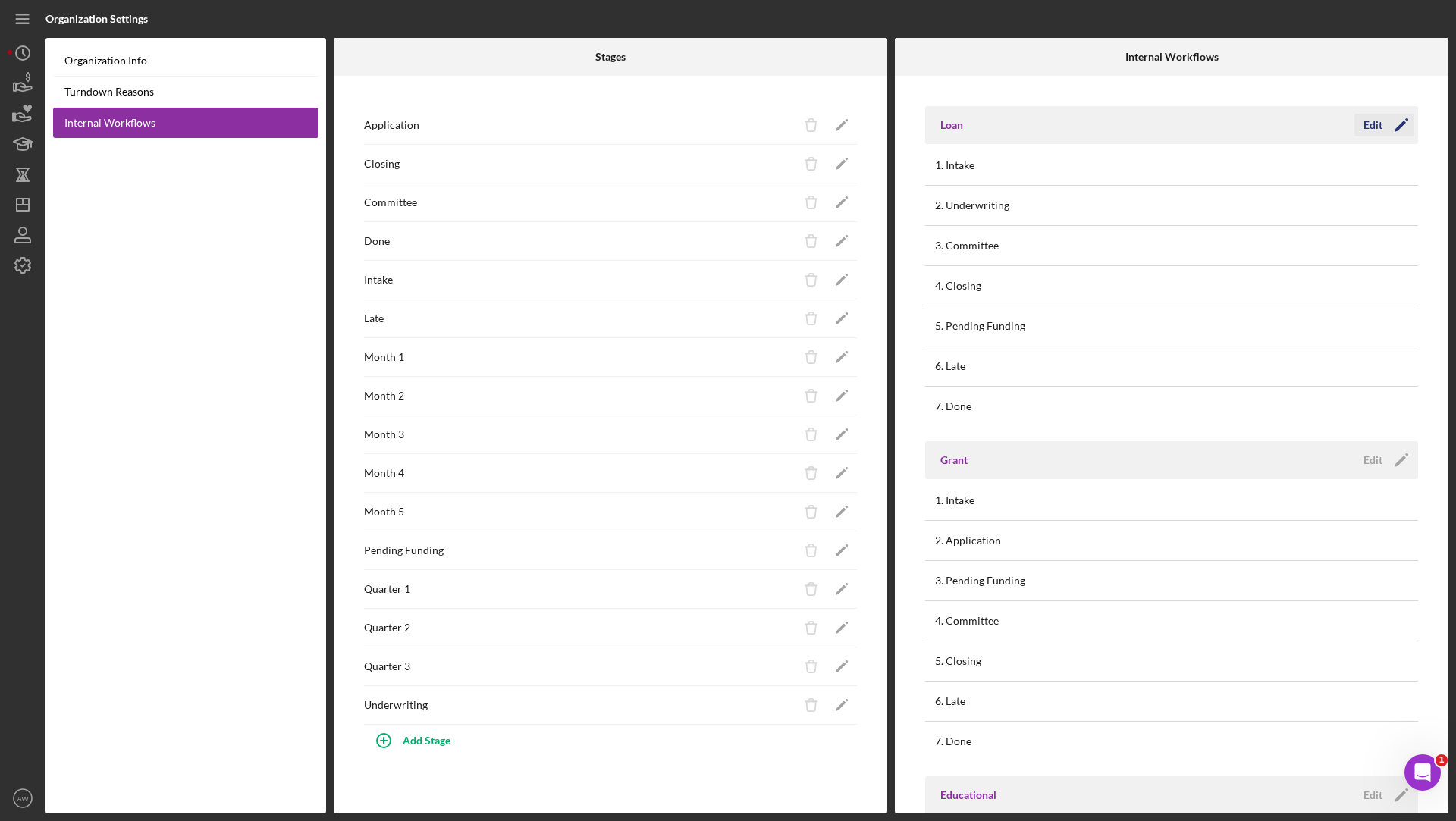
click at [1363, 125] on div "Edit" at bounding box center [1372, 125] width 19 height 23
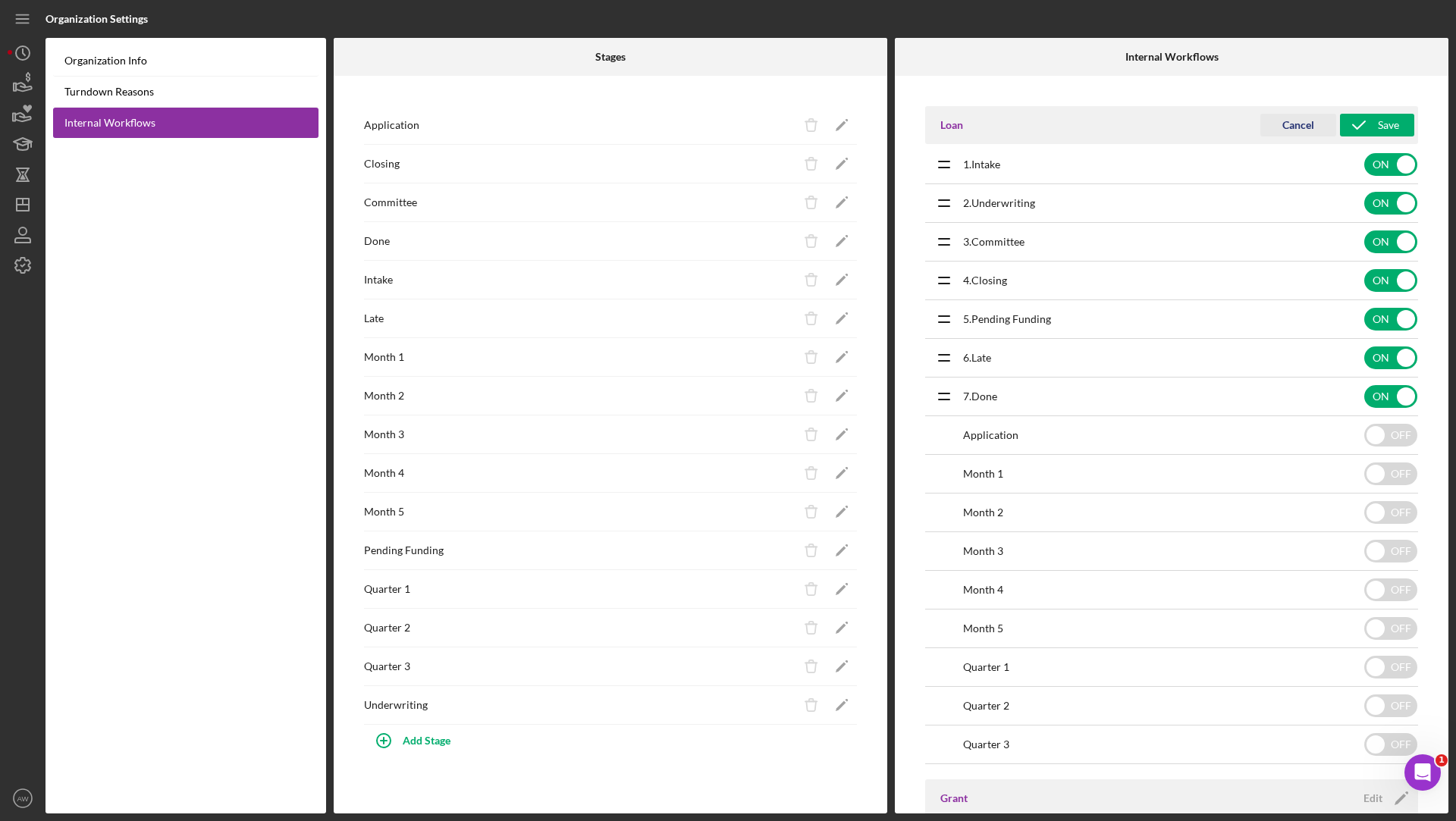
click at [1295, 131] on div "Cancel" at bounding box center [1298, 125] width 32 height 23
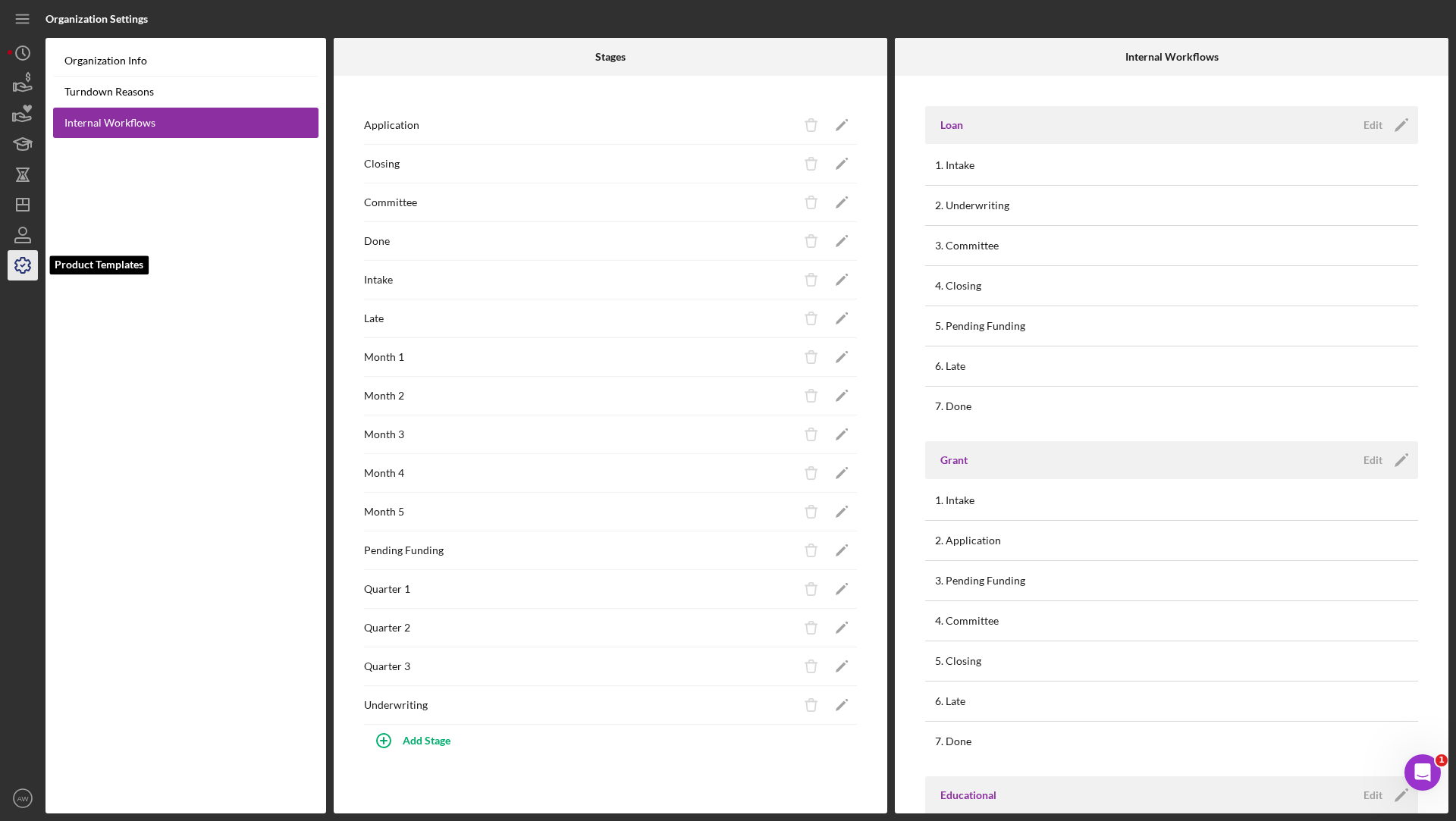
click at [18, 272] on icon "button" at bounding box center [22, 265] width 37 height 37
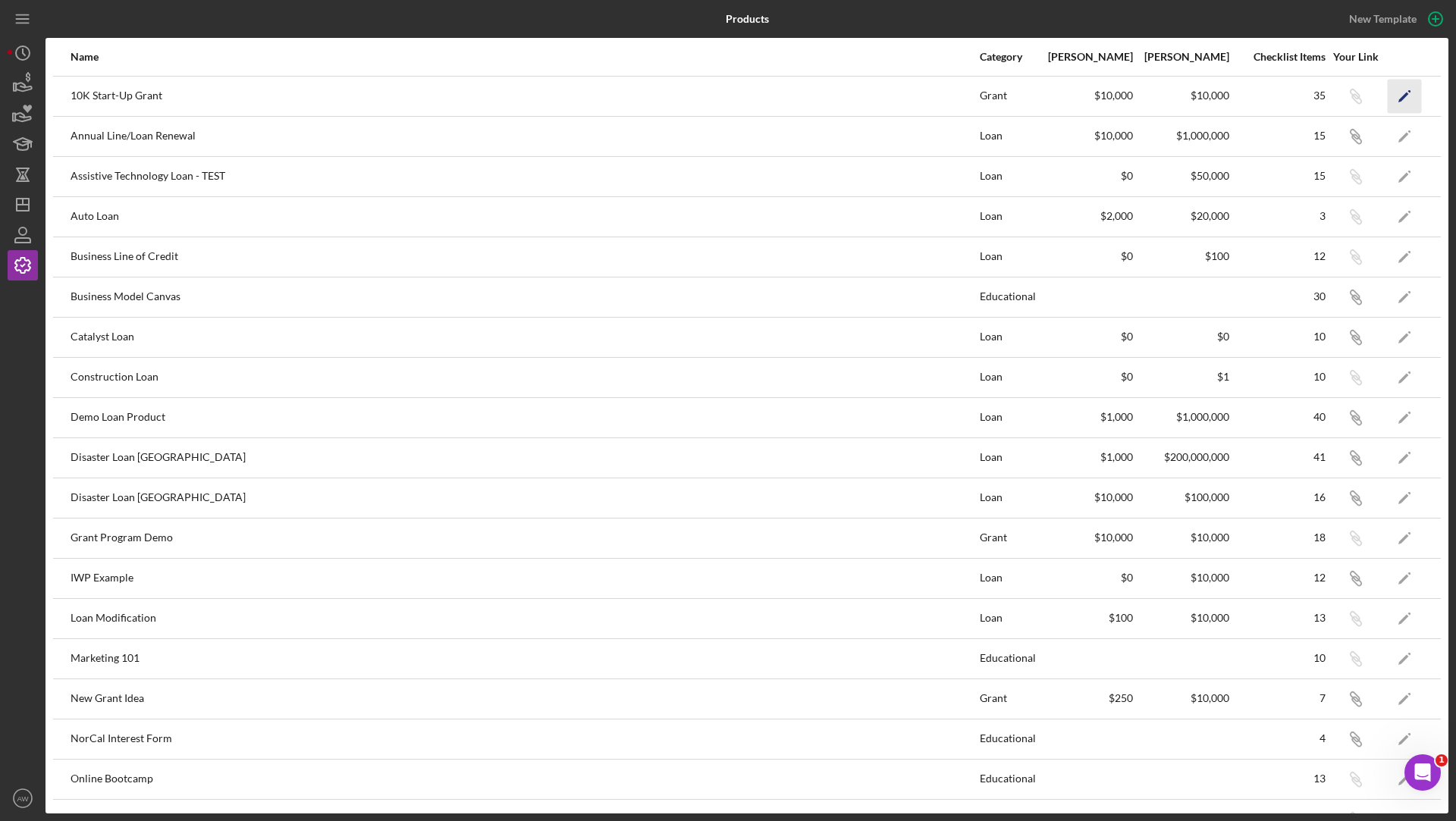
click at [1403, 93] on icon "Icon/Edit" at bounding box center [1405, 96] width 35 height 35
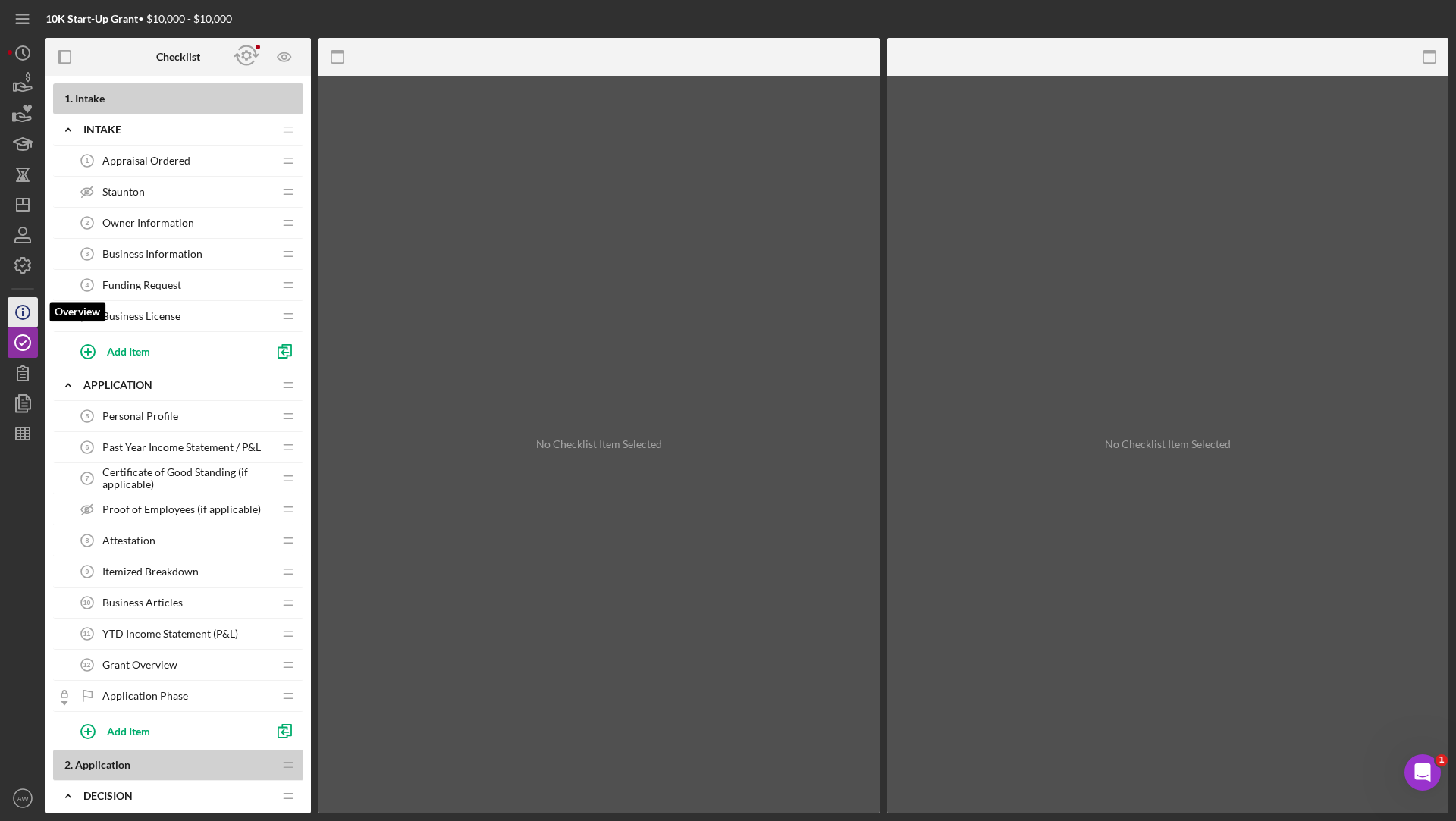
click at [28, 306] on icon "Icon/Info" at bounding box center [22, 312] width 37 height 37
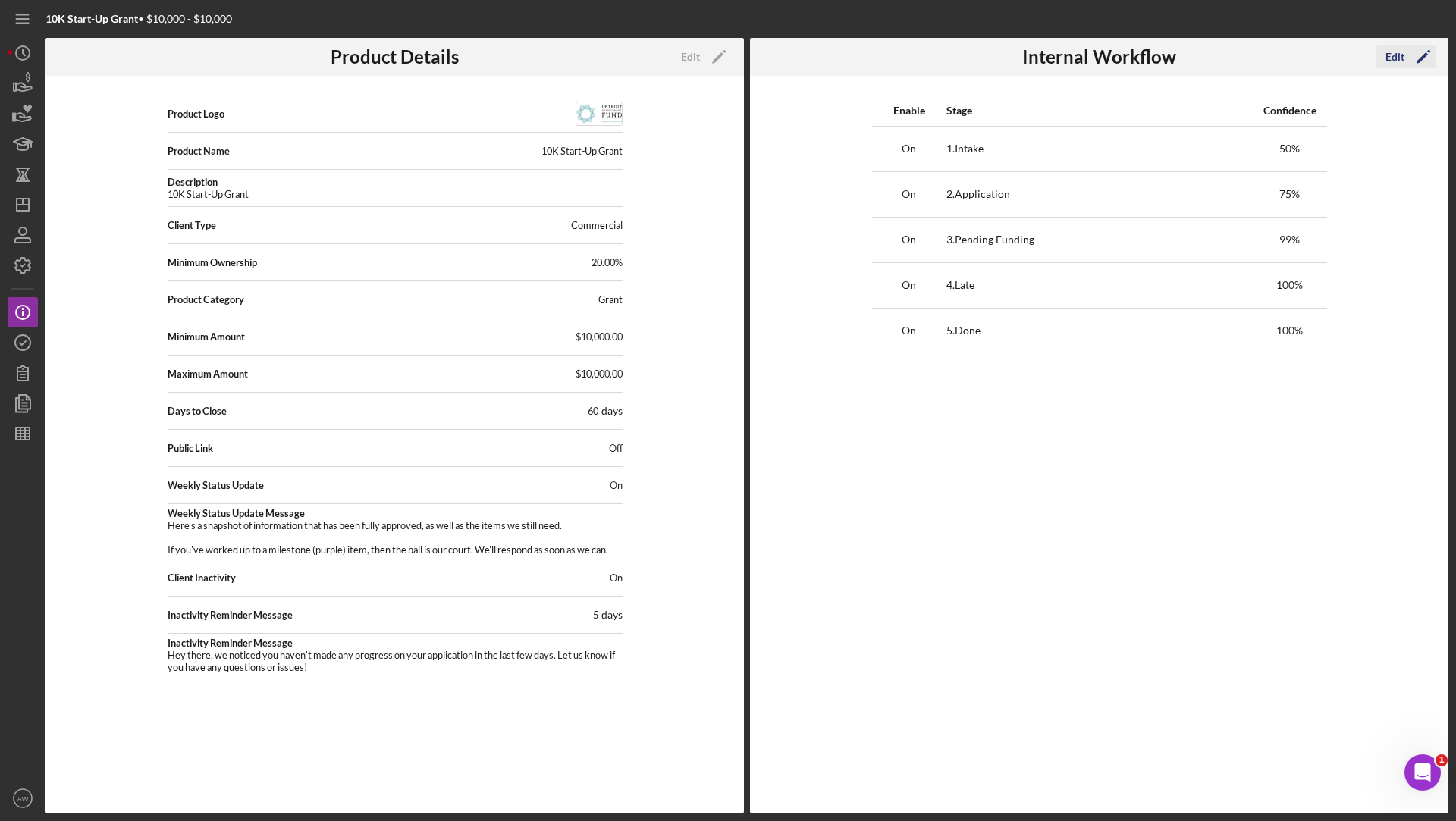
click at [1411, 61] on icon "Icon/Edit" at bounding box center [1422, 56] width 37 height 37
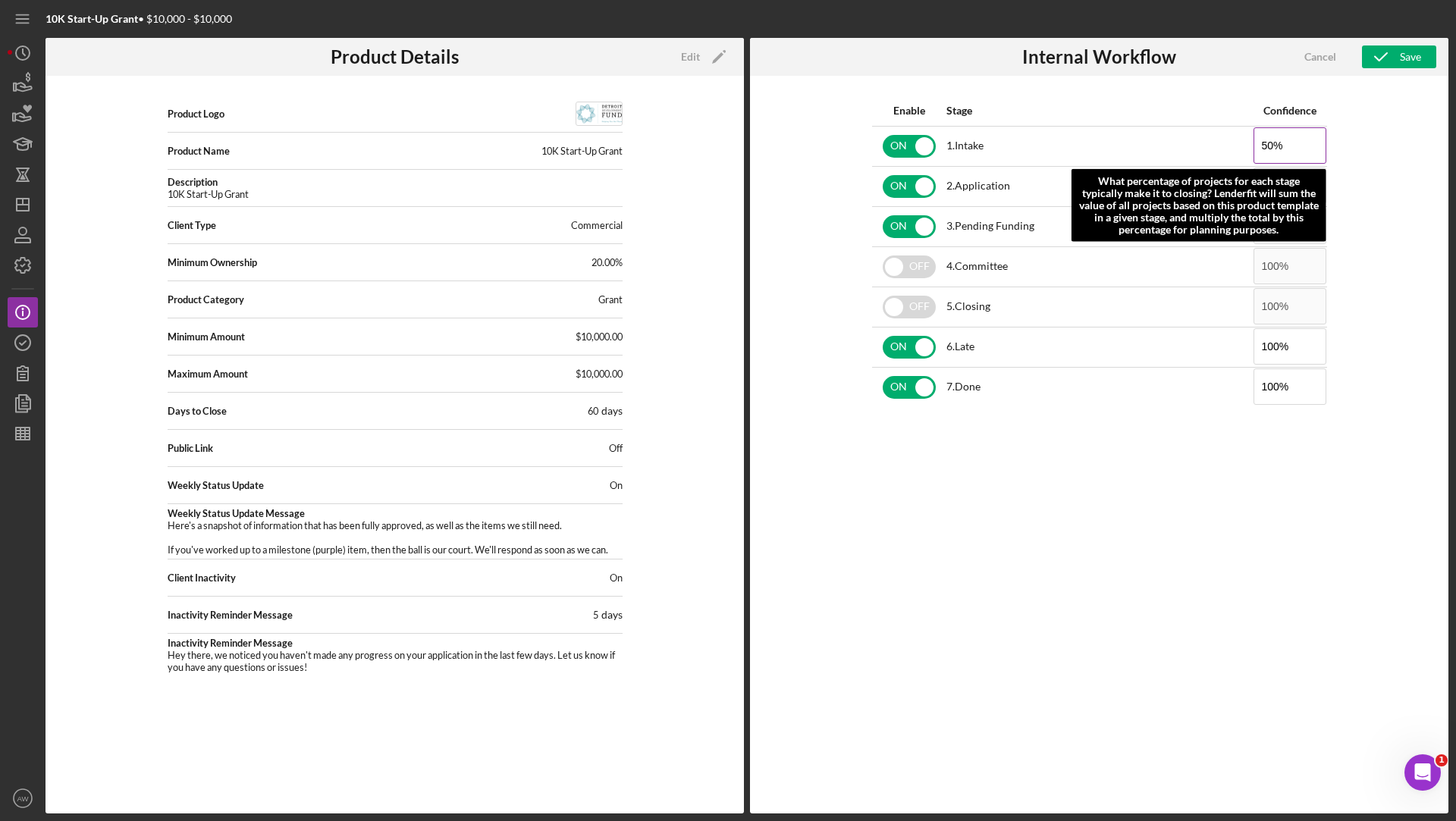
click at [1296, 147] on input "50%" at bounding box center [1290, 146] width 73 height 36
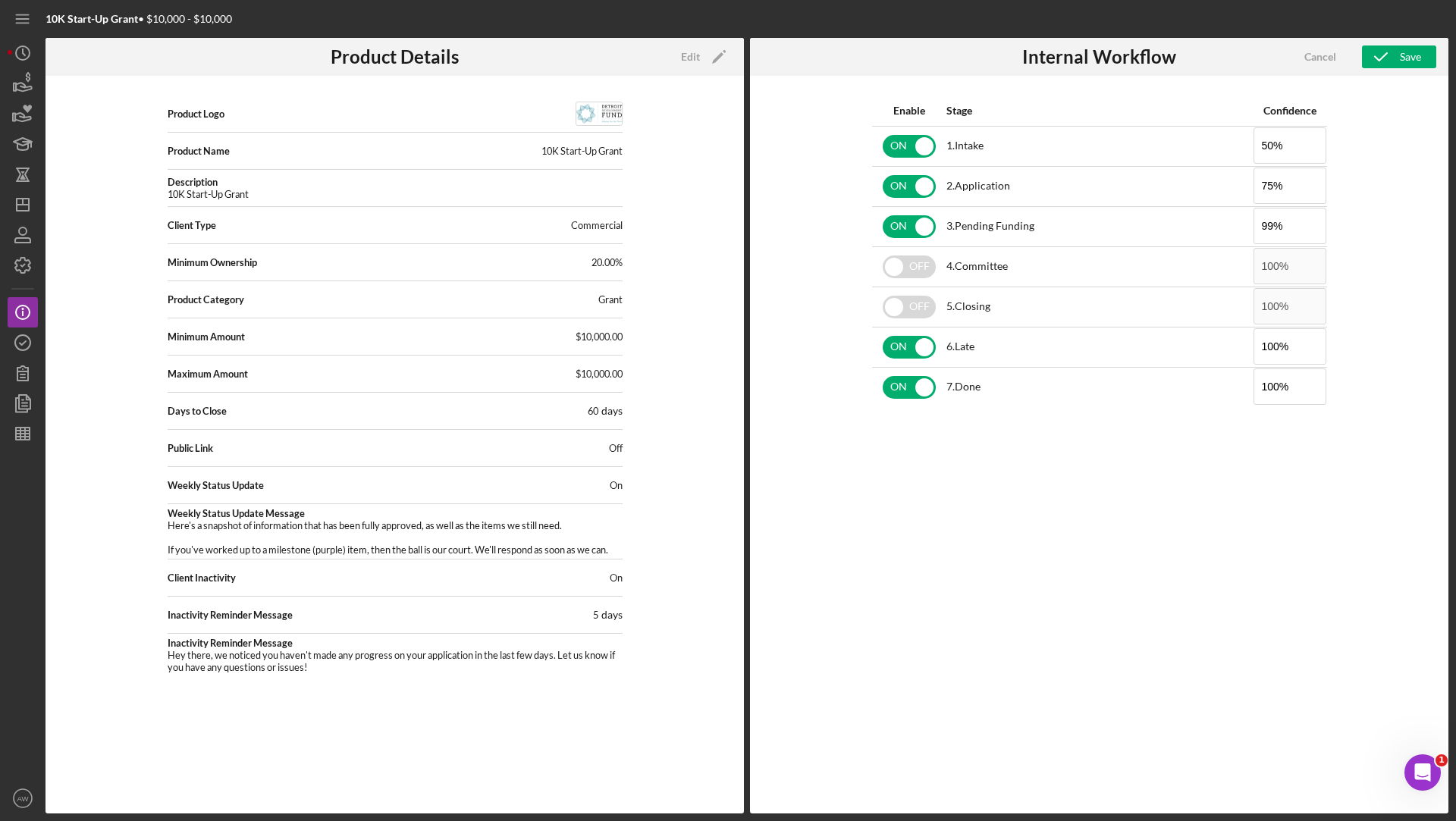
click at [1377, 142] on div "Enable Stage Confidence ON 1 . Intake 50% ON 2 . Application 75% ON 3 . Pending…" at bounding box center [1099, 445] width 698 height 737
click at [1384, 210] on div "Enable Stage Confidence ON 1 . Intake 50% ON 2 . Application 75% ON 3 . Pending…" at bounding box center [1099, 445] width 698 height 737
click at [20, 353] on icon "button" at bounding box center [22, 342] width 37 height 37
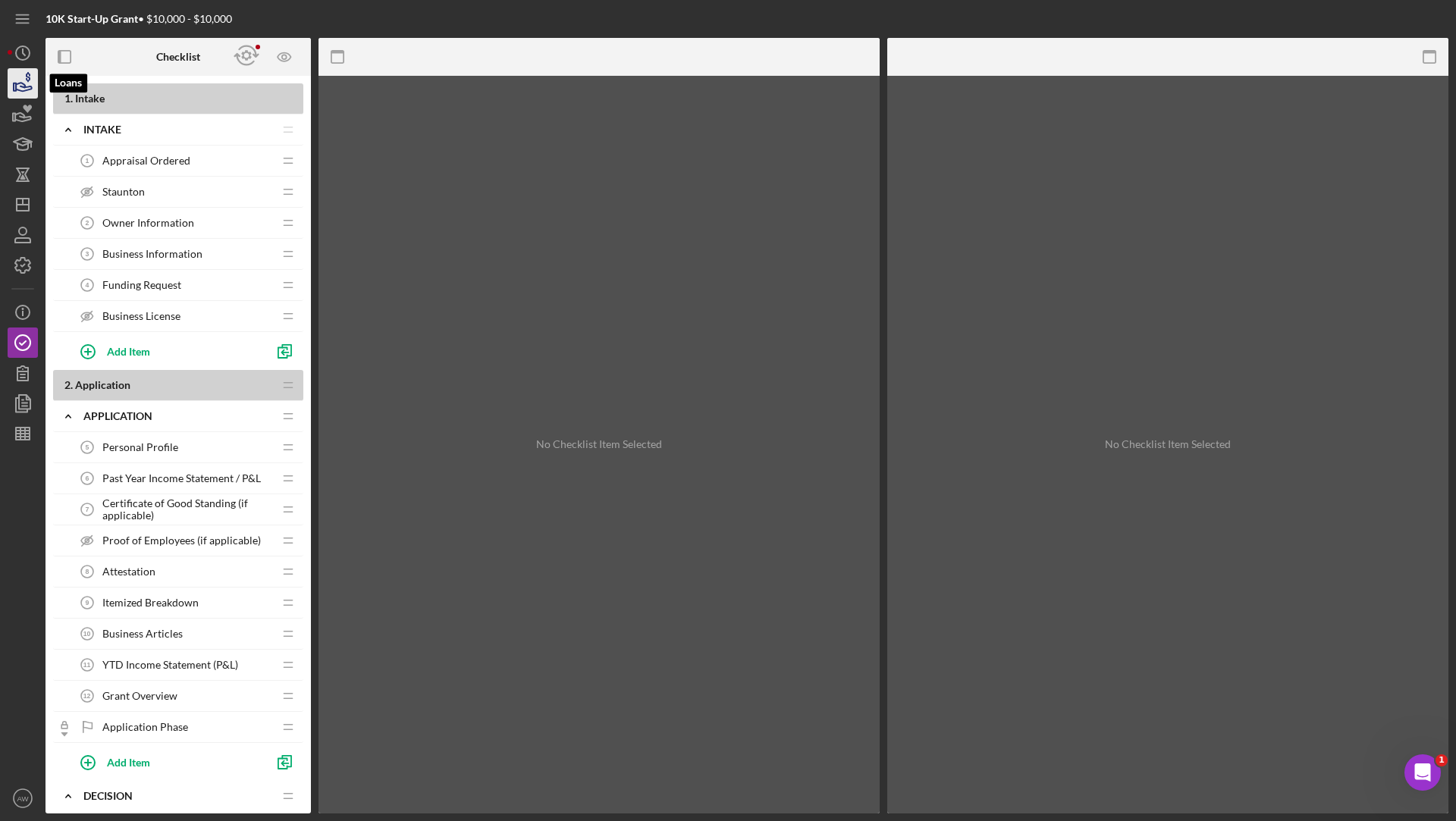
click at [25, 92] on icon "button" at bounding box center [22, 83] width 37 height 37
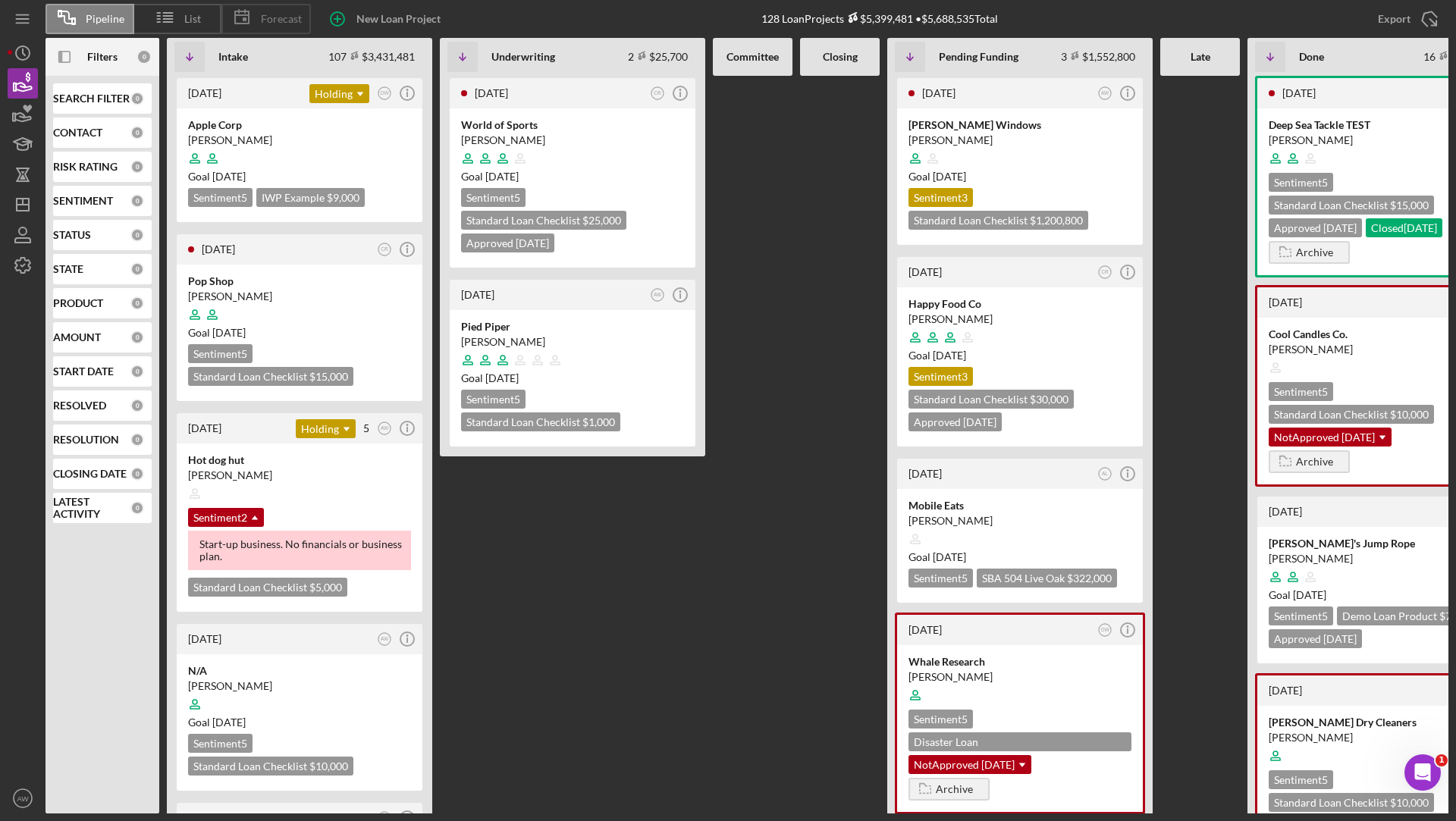
click at [280, 16] on span "Forecast" at bounding box center [281, 18] width 41 height 12
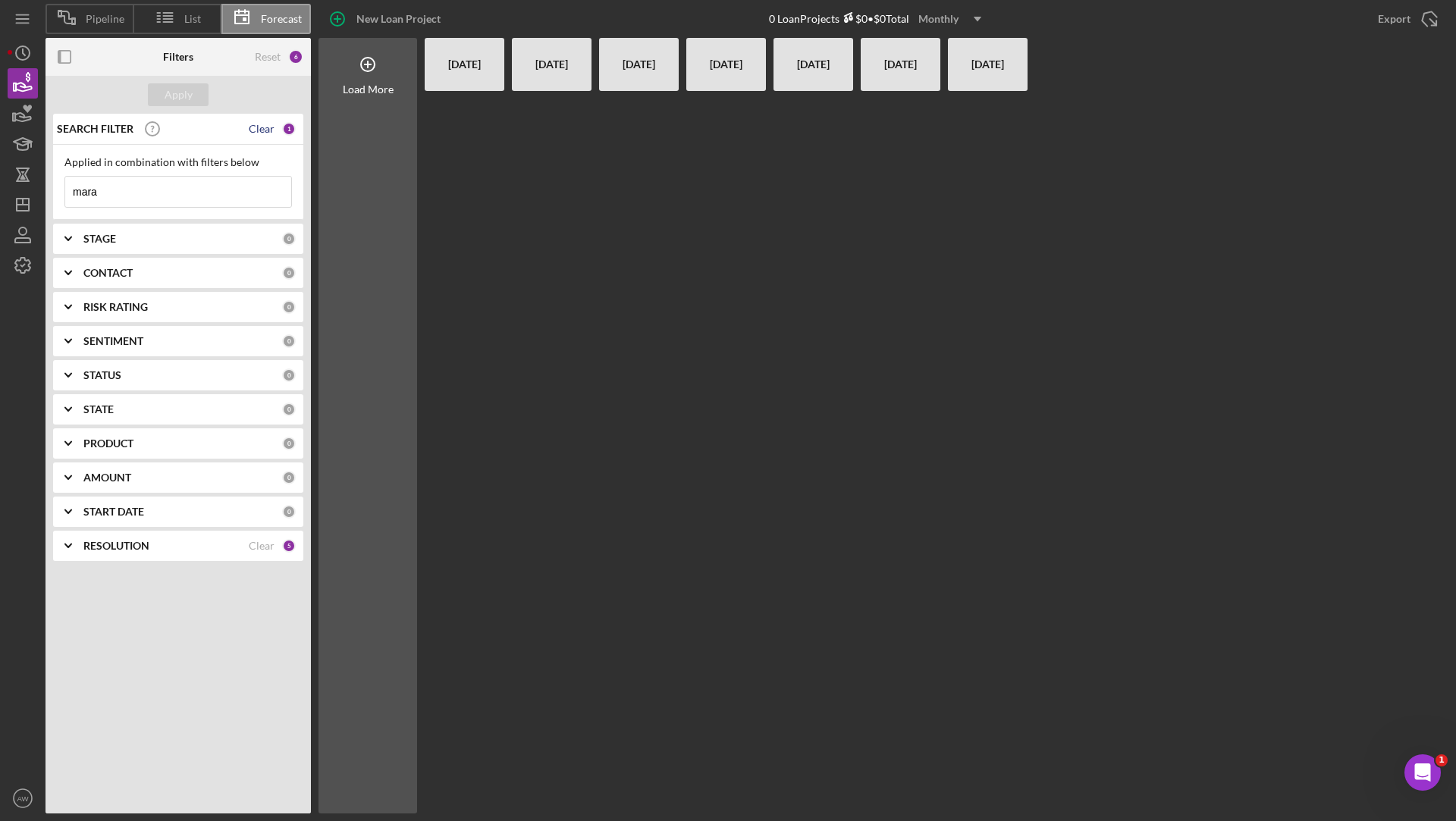
click at [261, 129] on div "Clear" at bounding box center [261, 129] width 26 height 12
click at [177, 92] on div "Apply" at bounding box center [178, 95] width 28 height 23
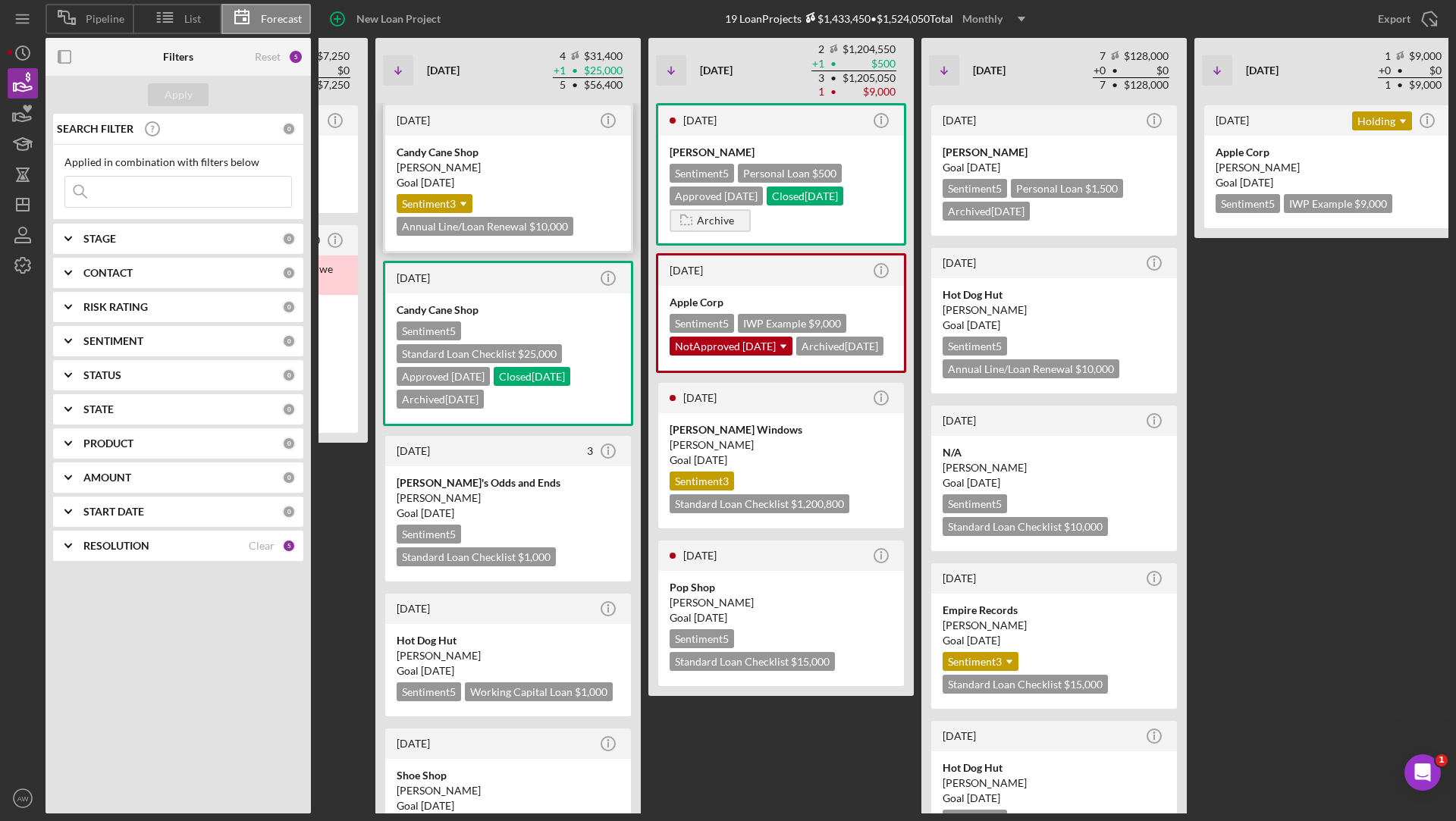
scroll to position [0, 328]
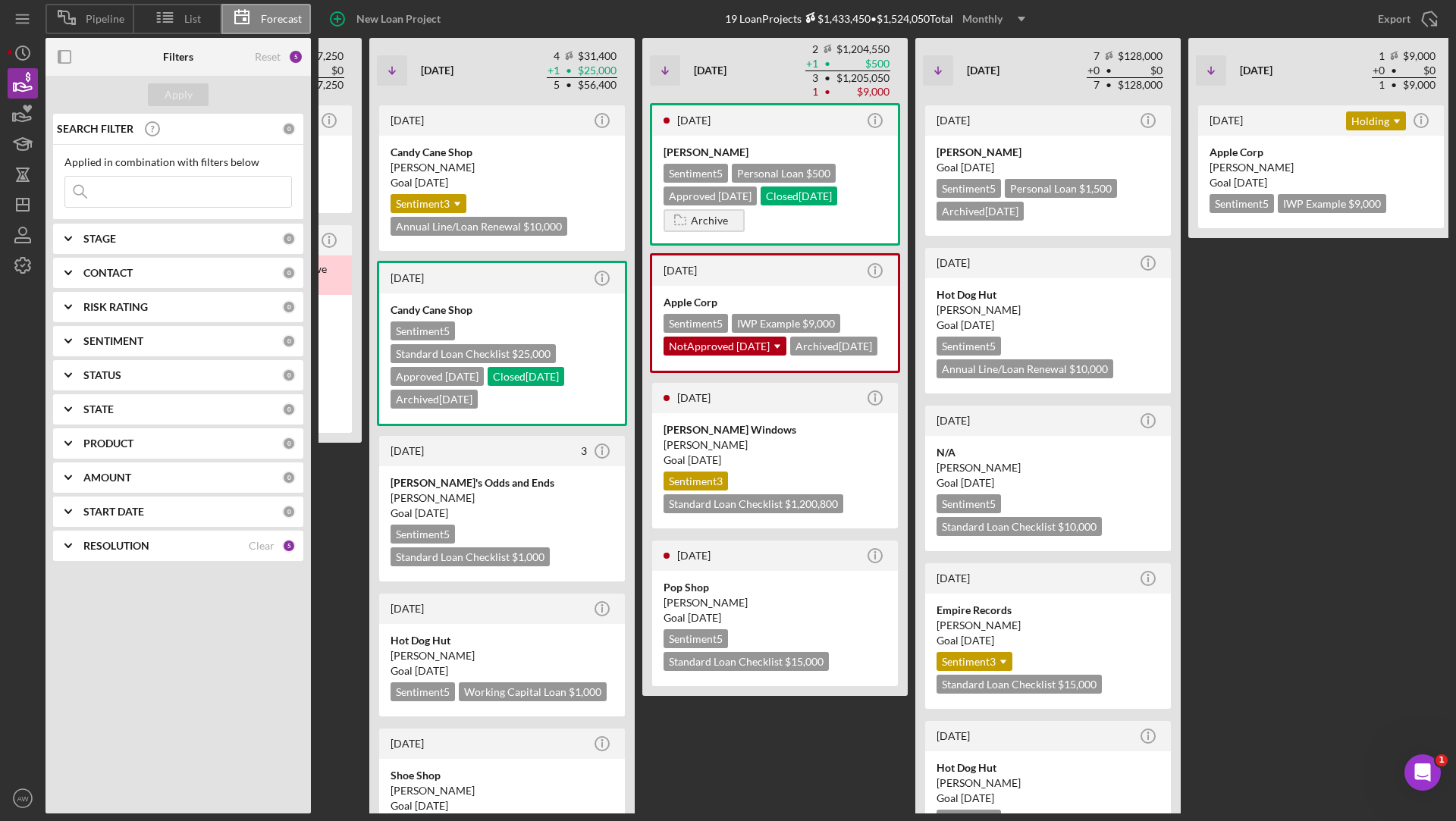
click at [999, 20] on div "Monthly" at bounding box center [983, 19] width 40 height 23
click at [1000, 78] on div "Quarterly" at bounding box center [997, 85] width 61 height 31
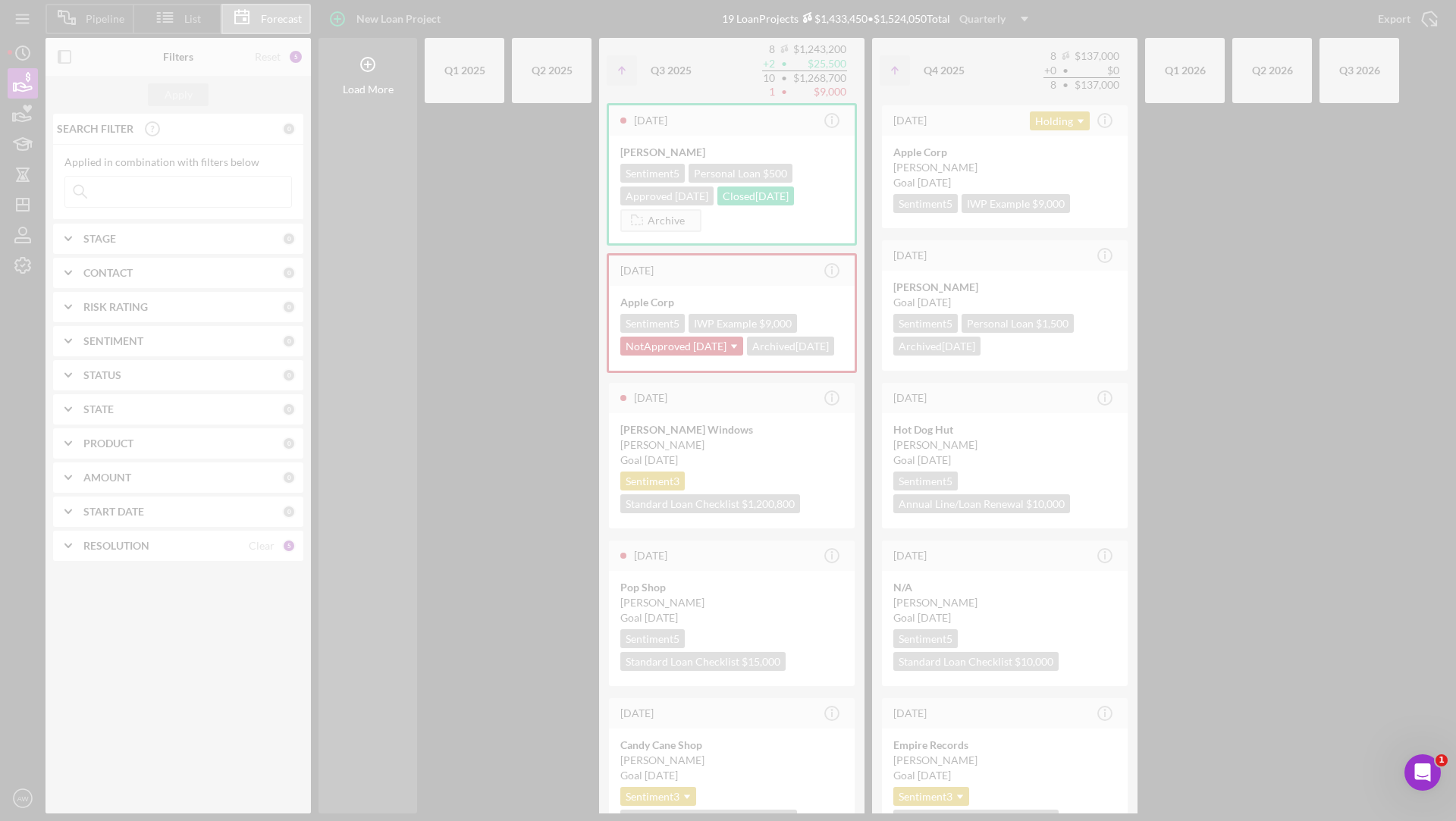
scroll to position [0, 0]
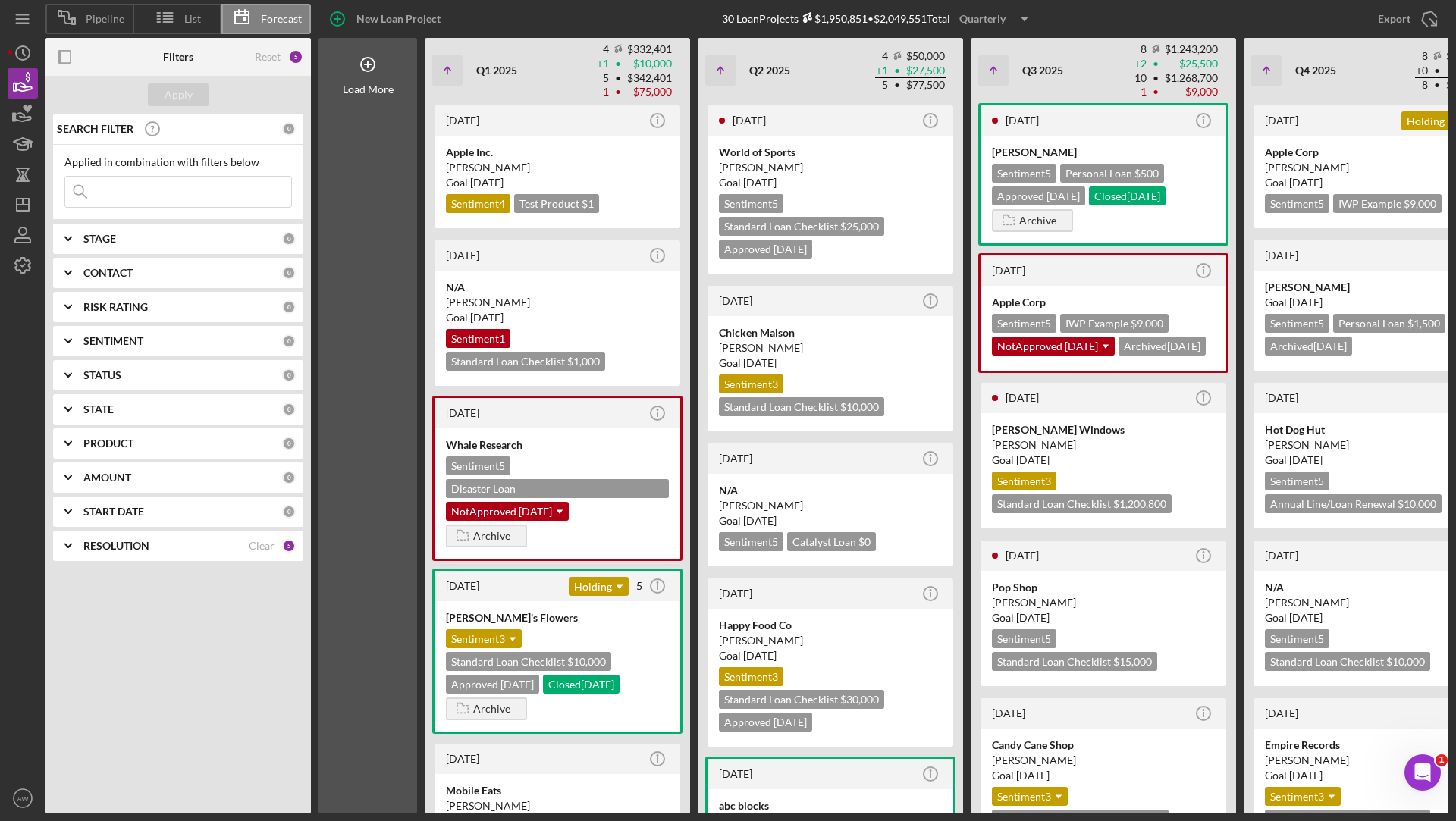
click at [1010, 18] on icon "Icon/Dropdown Arrow" at bounding box center [1024, 18] width 37 height 37
click at [996, 118] on div "Yearly" at bounding box center [997, 117] width 61 height 31
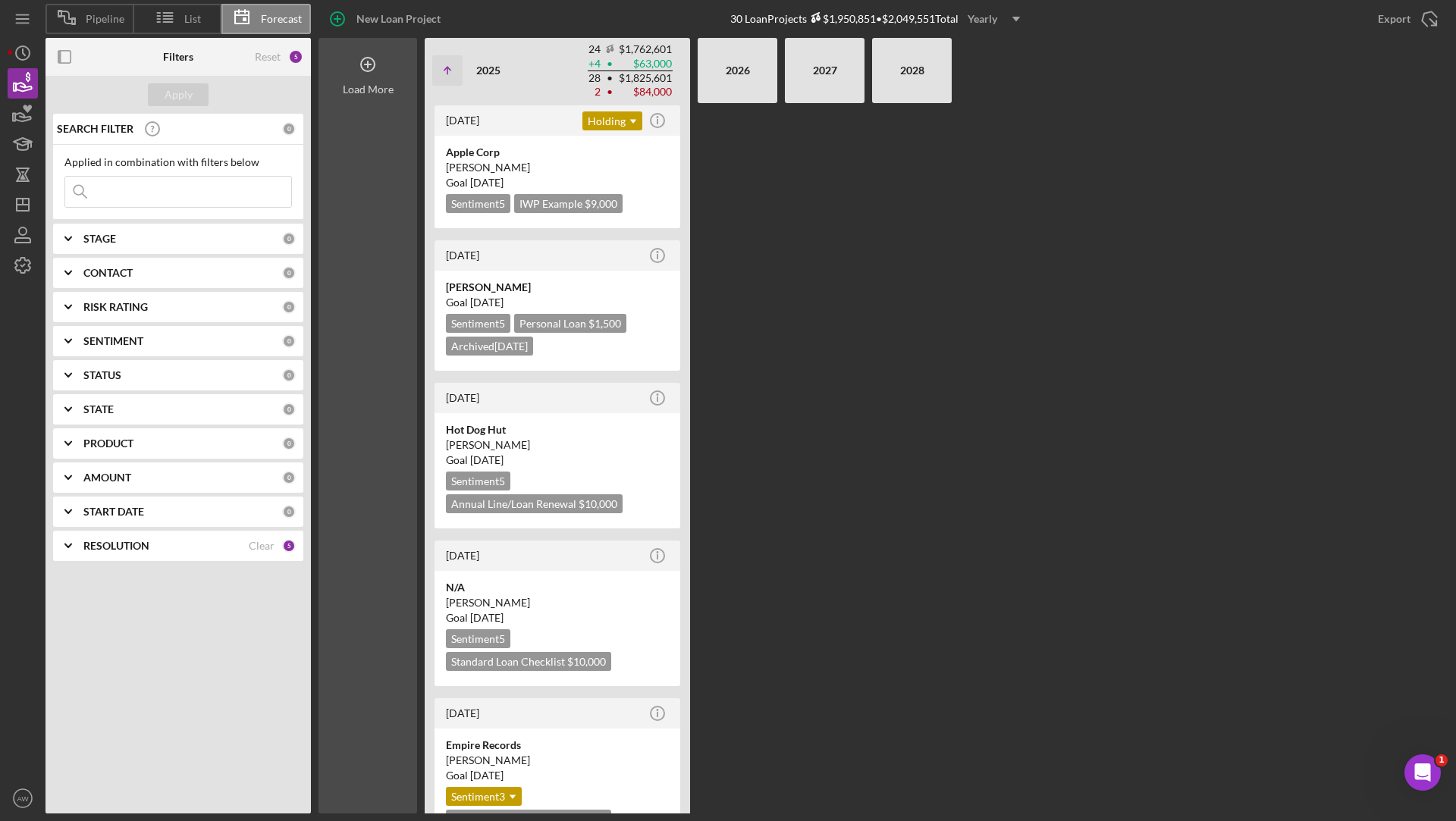
click at [387, 75] on div "Load More" at bounding box center [368, 66] width 99 height 58
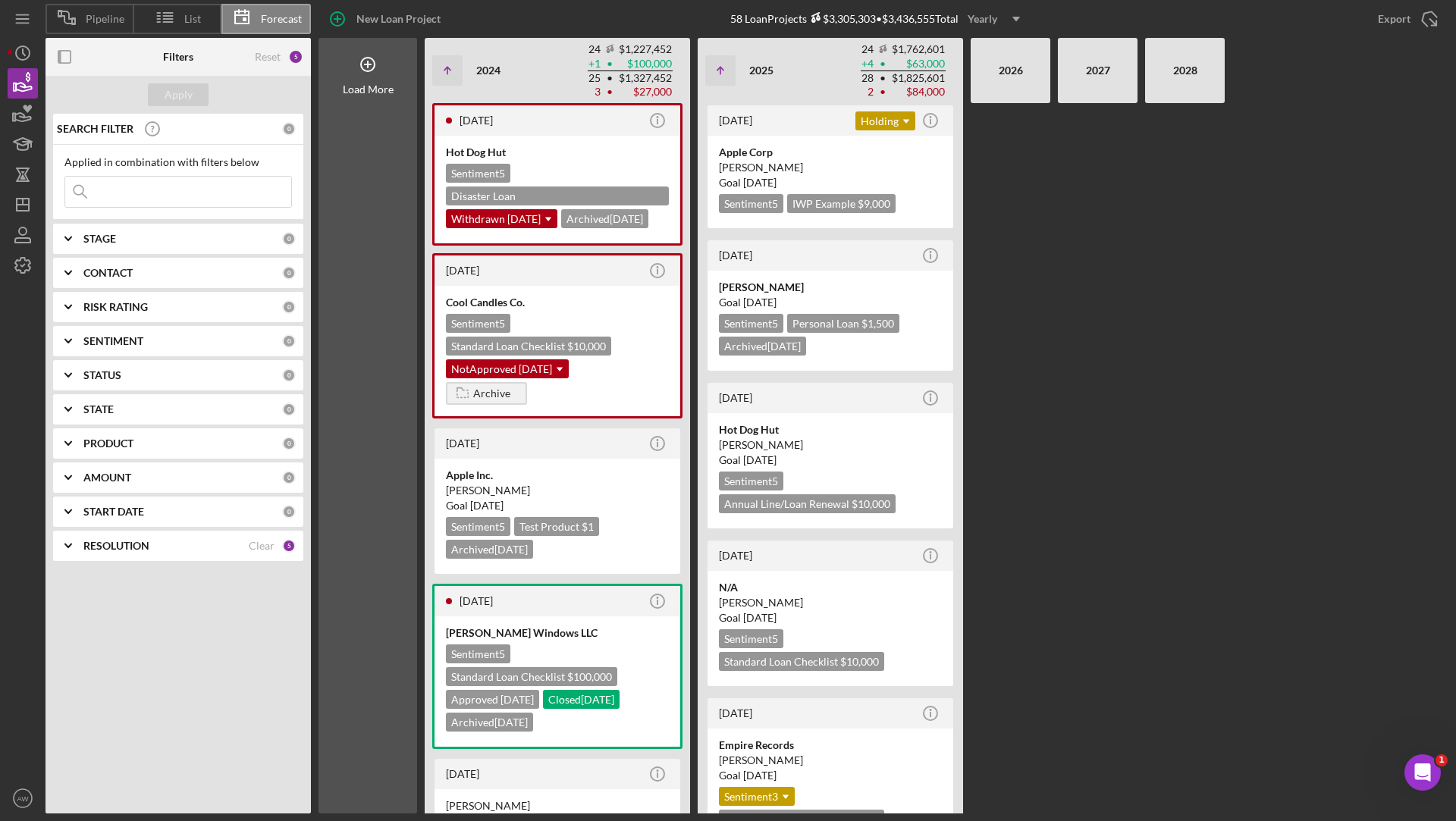
click at [1007, 20] on icon "Icon/Dropdown Arrow" at bounding box center [1015, 18] width 37 height 37
click at [999, 56] on div "Monthly" at bounding box center [997, 55] width 61 height 31
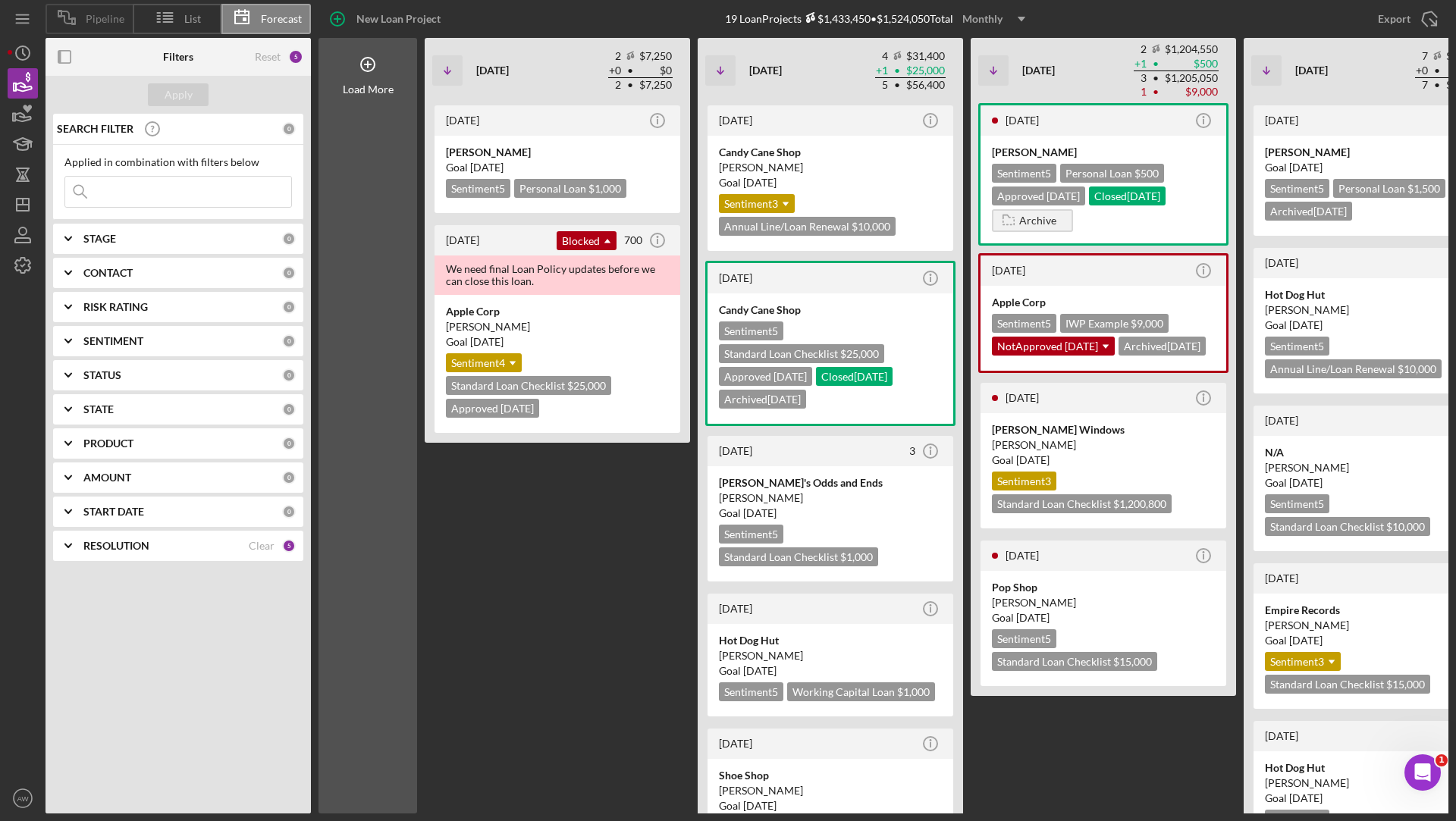
click at [109, 22] on span "Pipeline" at bounding box center [105, 18] width 38 height 12
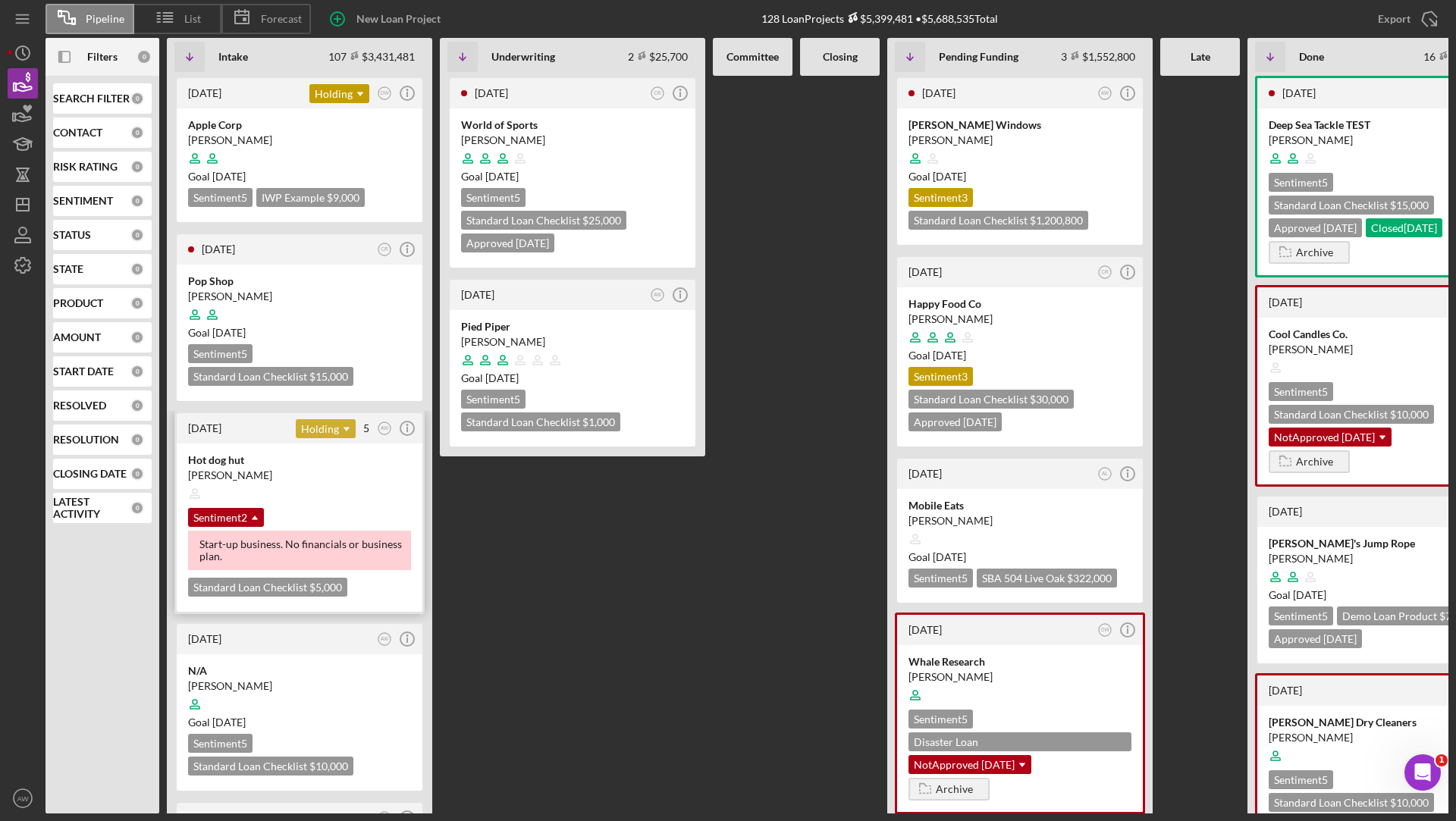
click at [331, 426] on icon "Icon/Dropdown Arrow" at bounding box center [347, 429] width 31 height 31
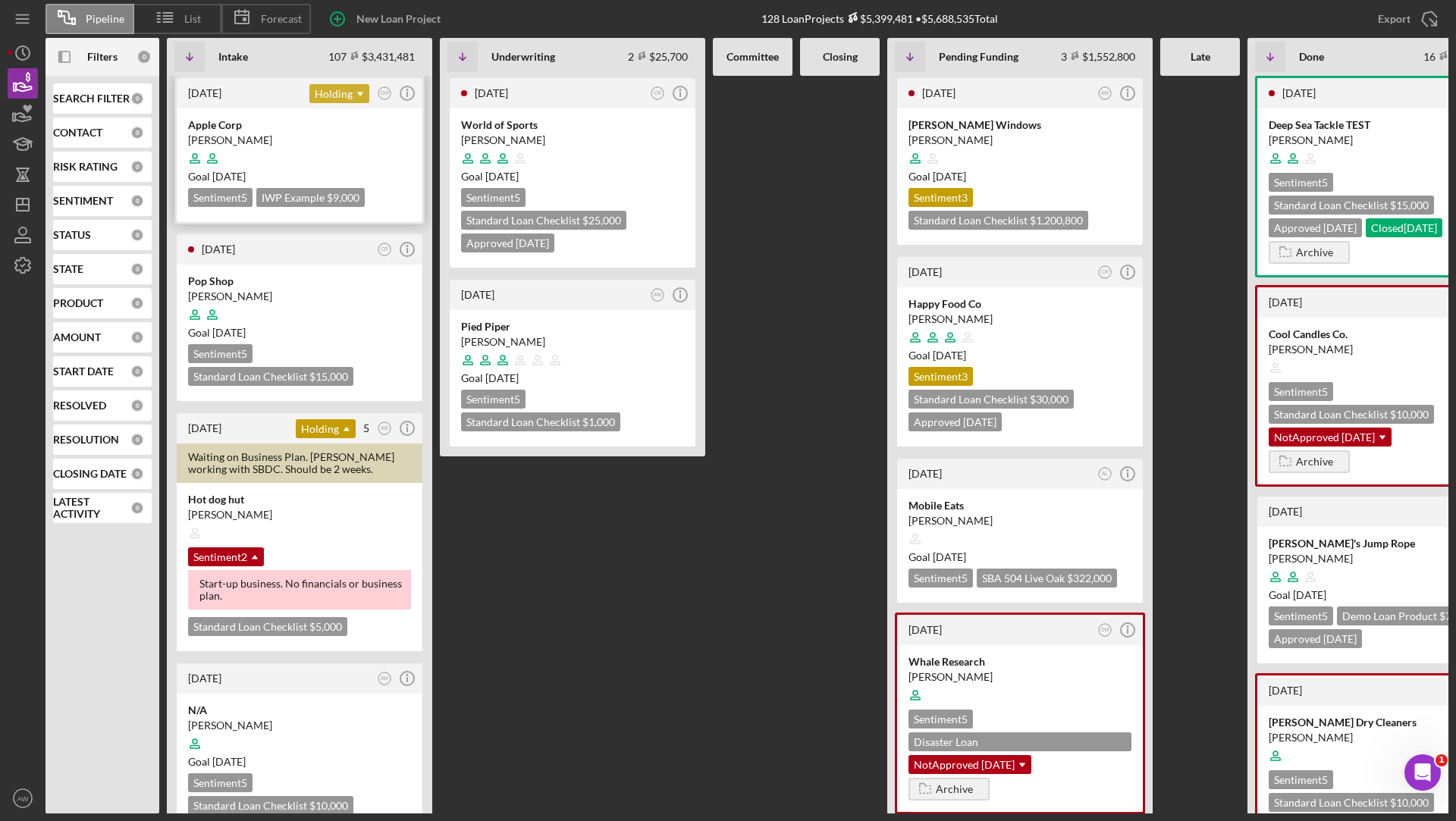
click at [348, 99] on icon "Icon/Dropdown Arrow" at bounding box center [360, 94] width 31 height 31
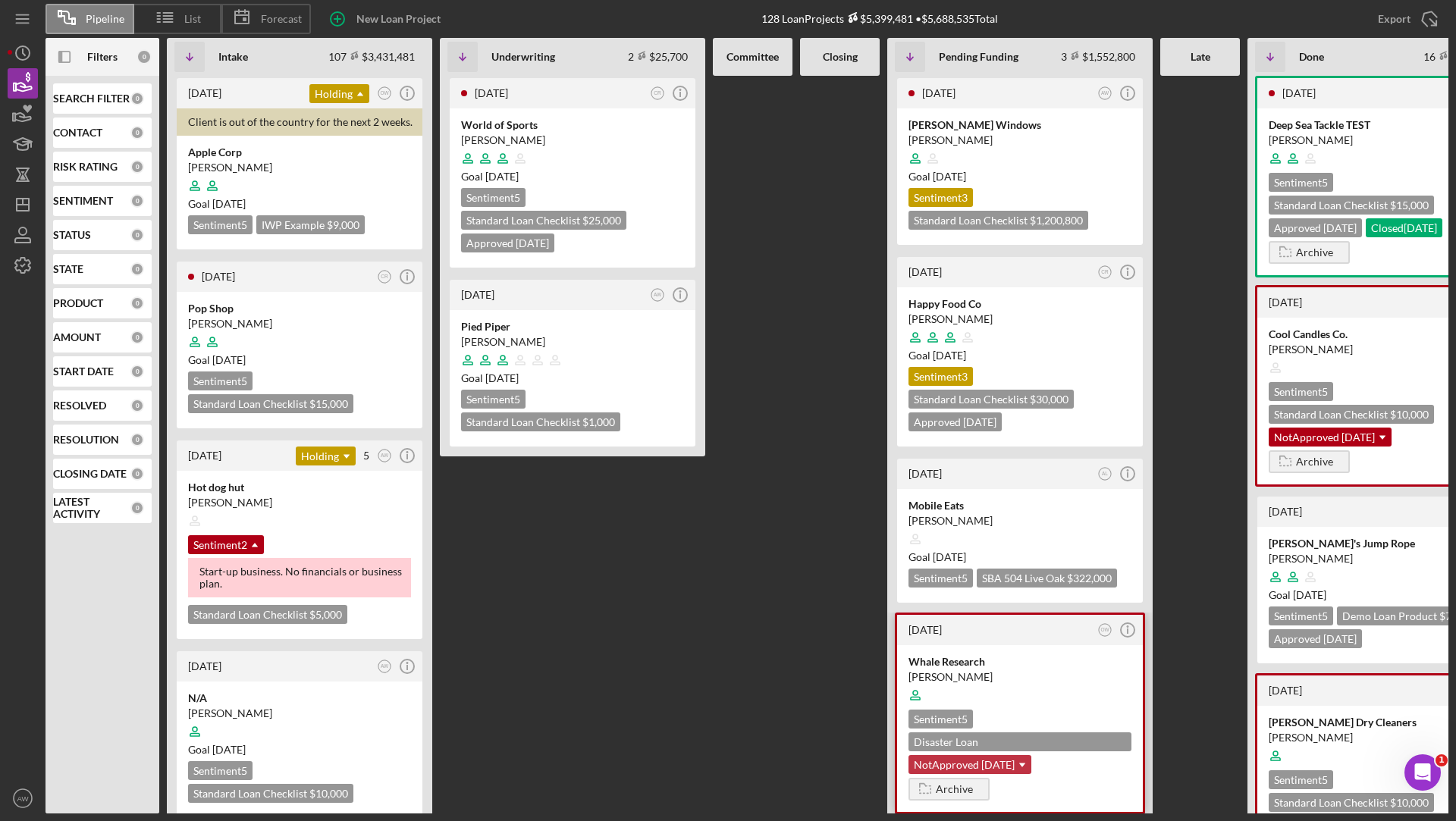
click at [1010, 750] on icon "Icon/Dropdown Arrow" at bounding box center [1022, 765] width 31 height 31
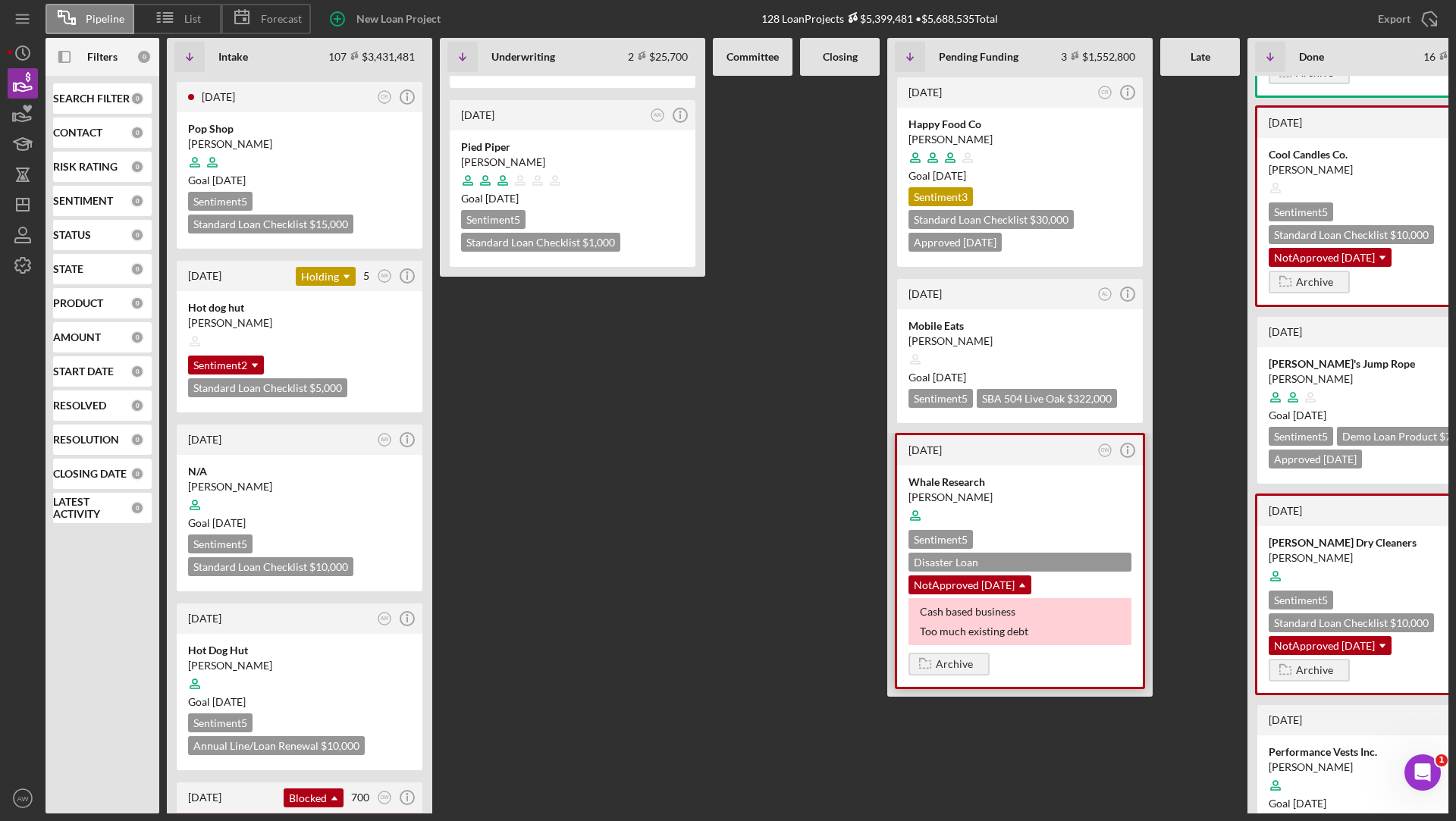
scroll to position [195, 0]
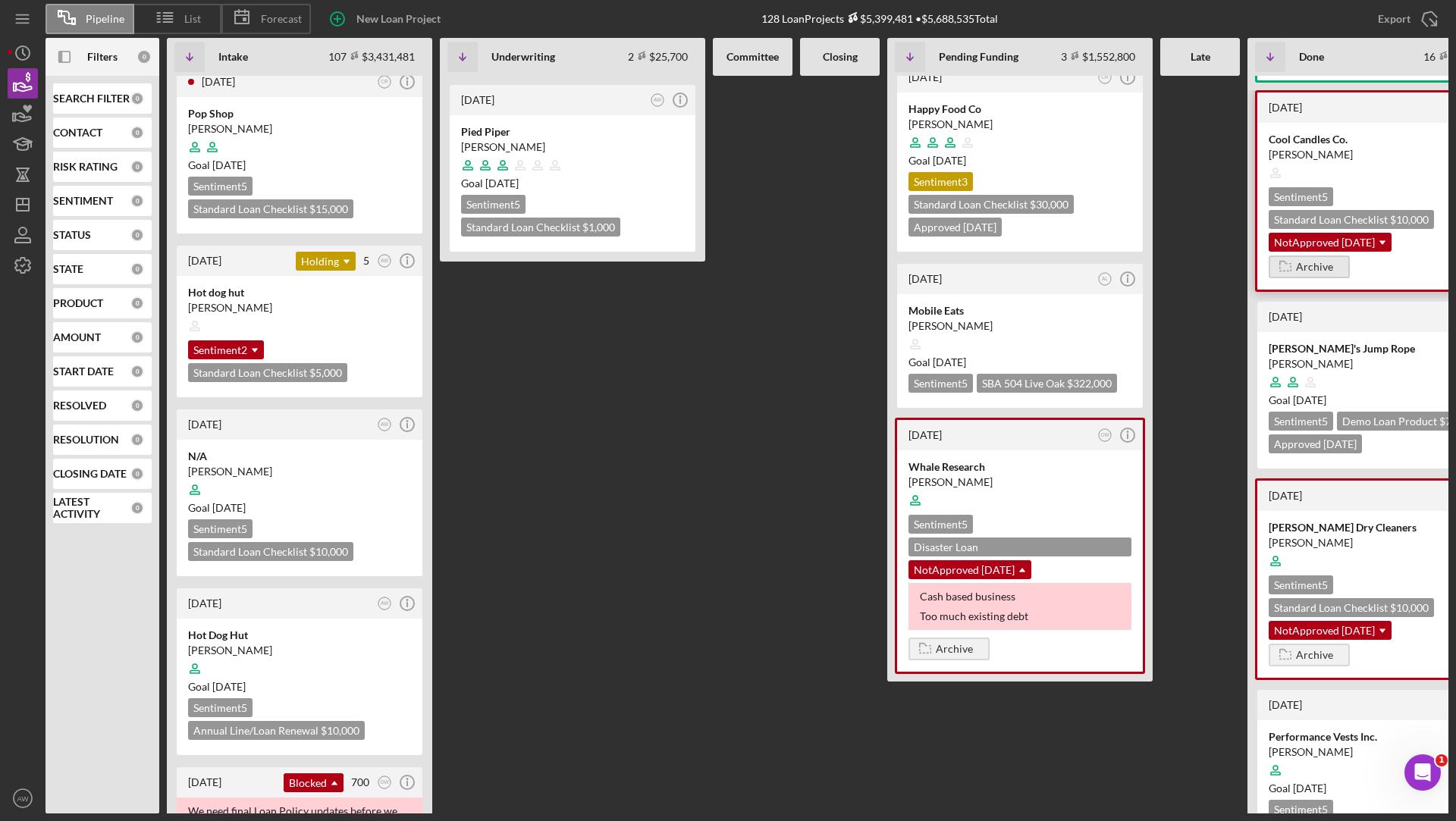
click at [1294, 267] on icon "button" at bounding box center [1285, 265] width 31 height 37
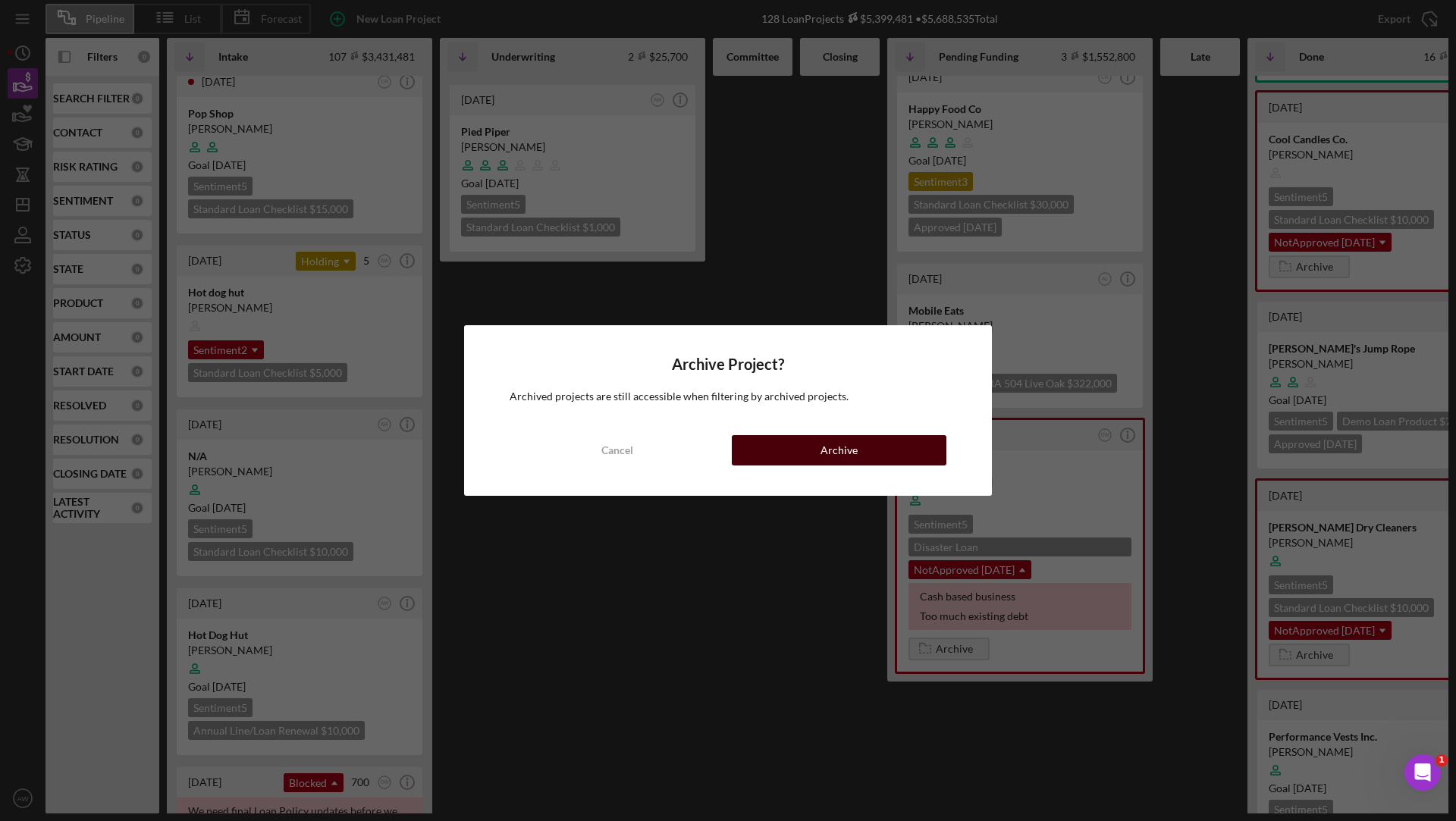
click at [862, 443] on button "Archive" at bounding box center [838, 450] width 214 height 31
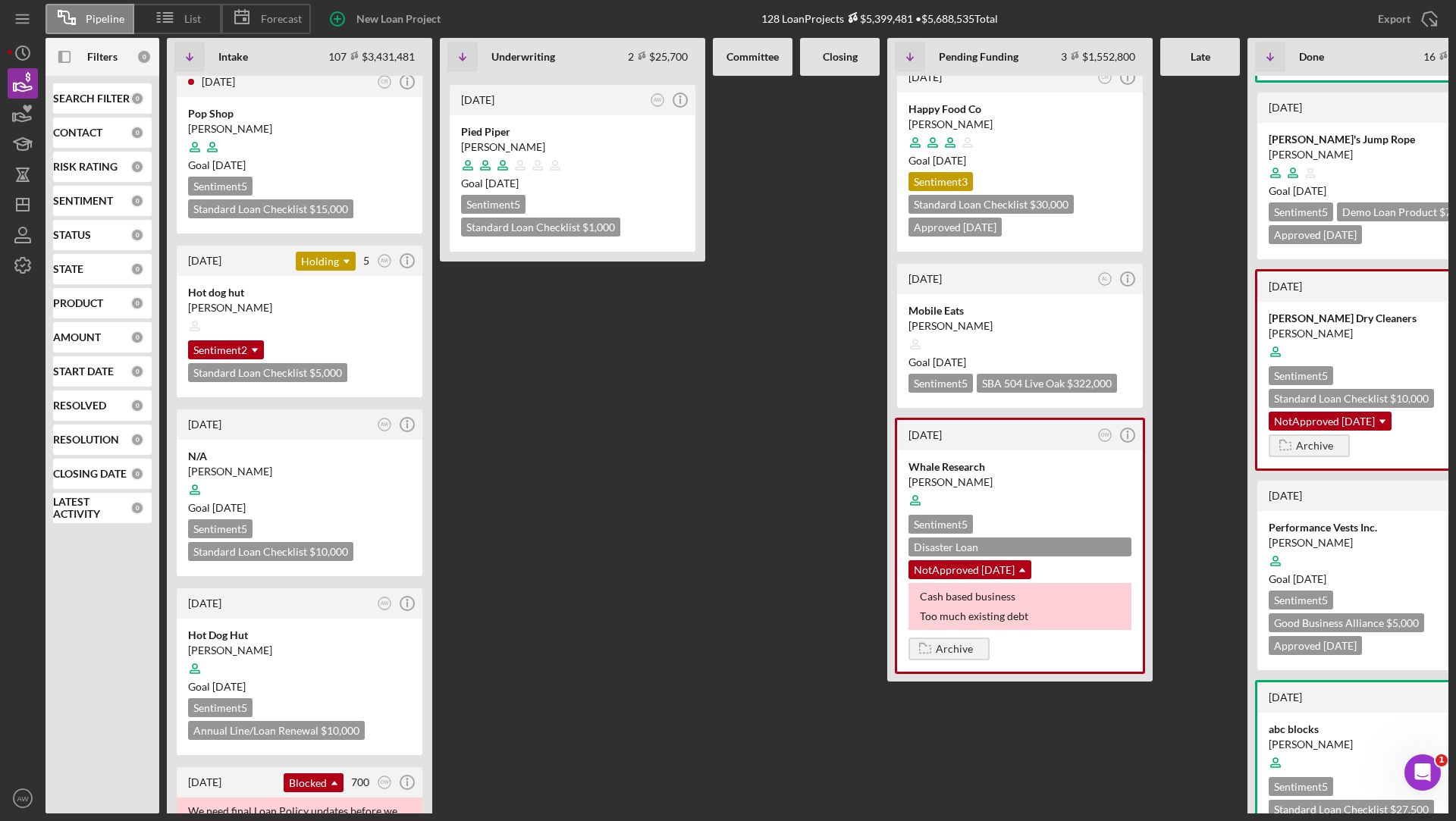
scroll to position [0, 0]
